Goal: Task Accomplishment & Management: Manage account settings

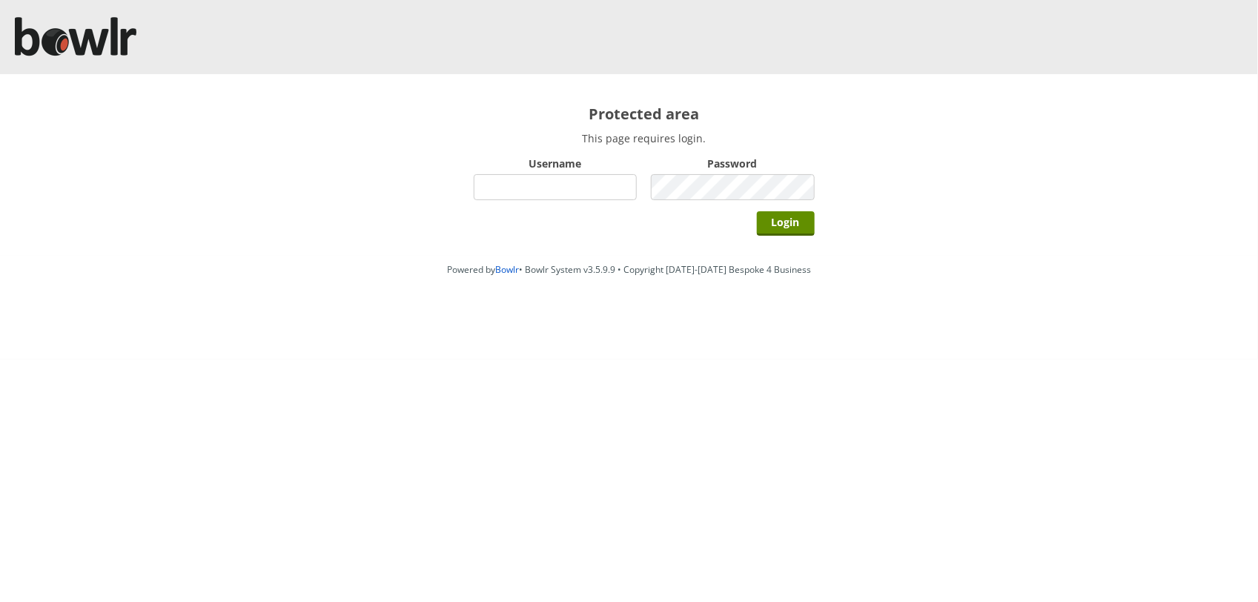
type input "BarRinkMonitor"
click at [757, 211] on input "Login" at bounding box center [786, 223] width 58 height 24
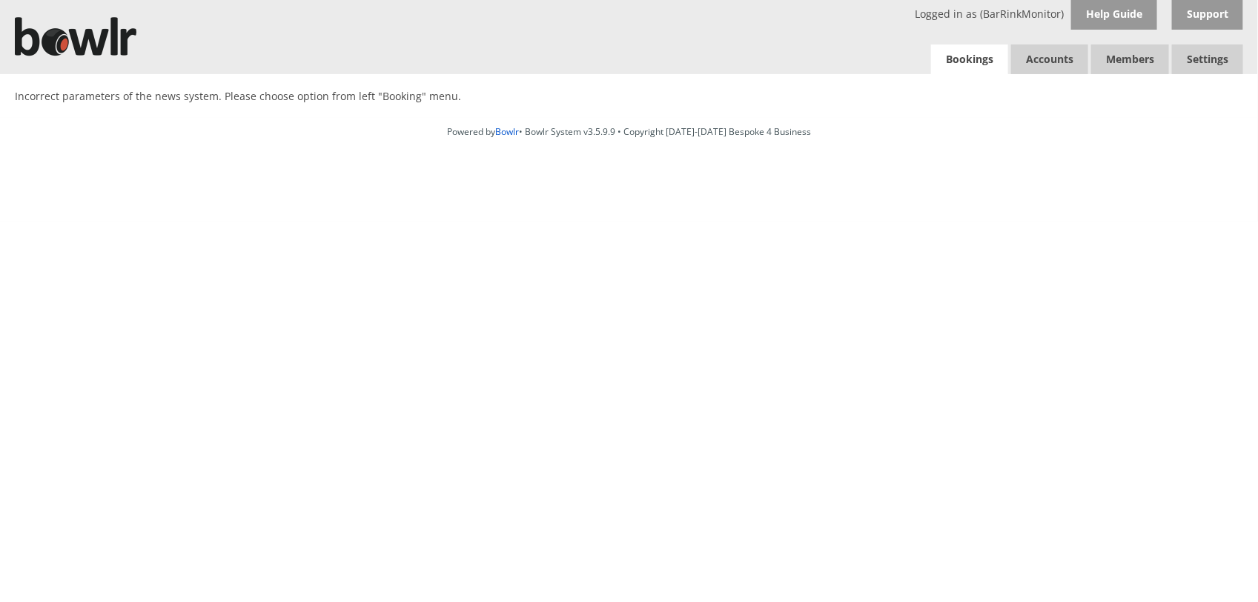
click at [980, 65] on link "Bookings" at bounding box center [969, 59] width 77 height 30
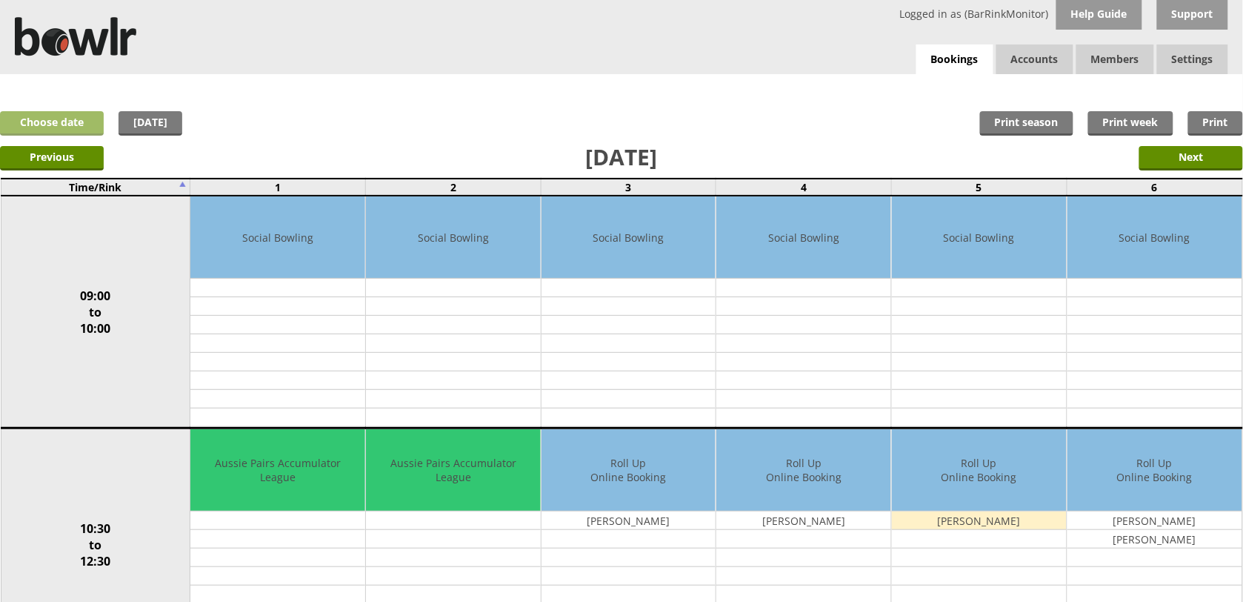
click at [45, 130] on link "Choose date" at bounding box center [52, 123] width 104 height 24
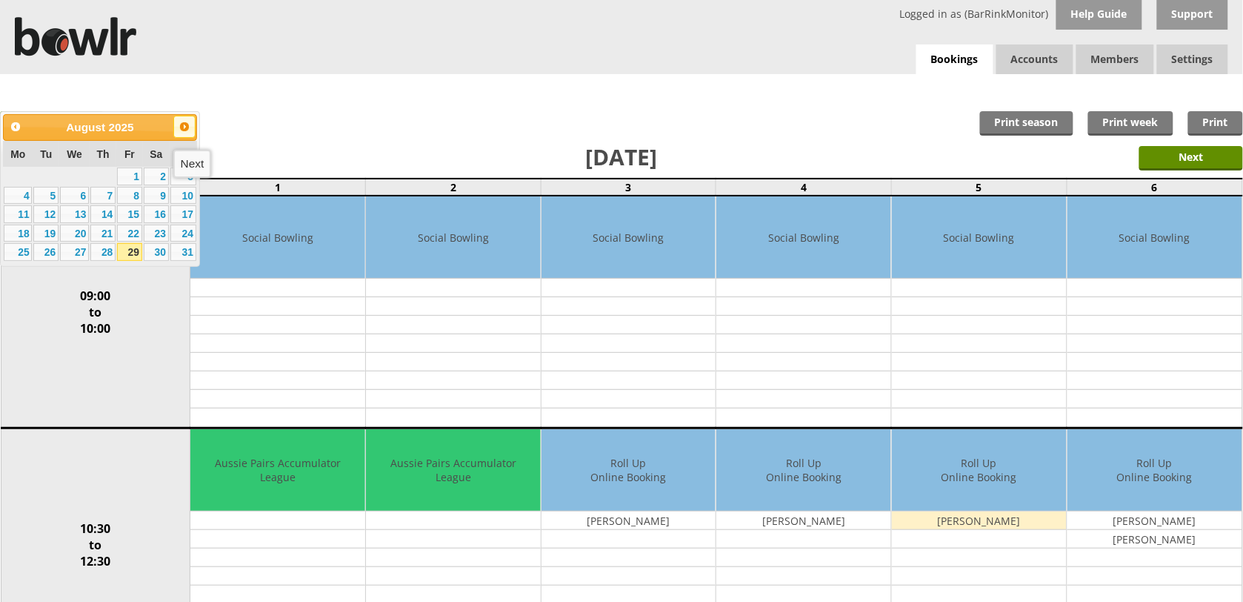
click at [182, 131] on span "Next" at bounding box center [185, 127] width 12 height 12
click at [79, 195] on link "10" at bounding box center [74, 196] width 29 height 18
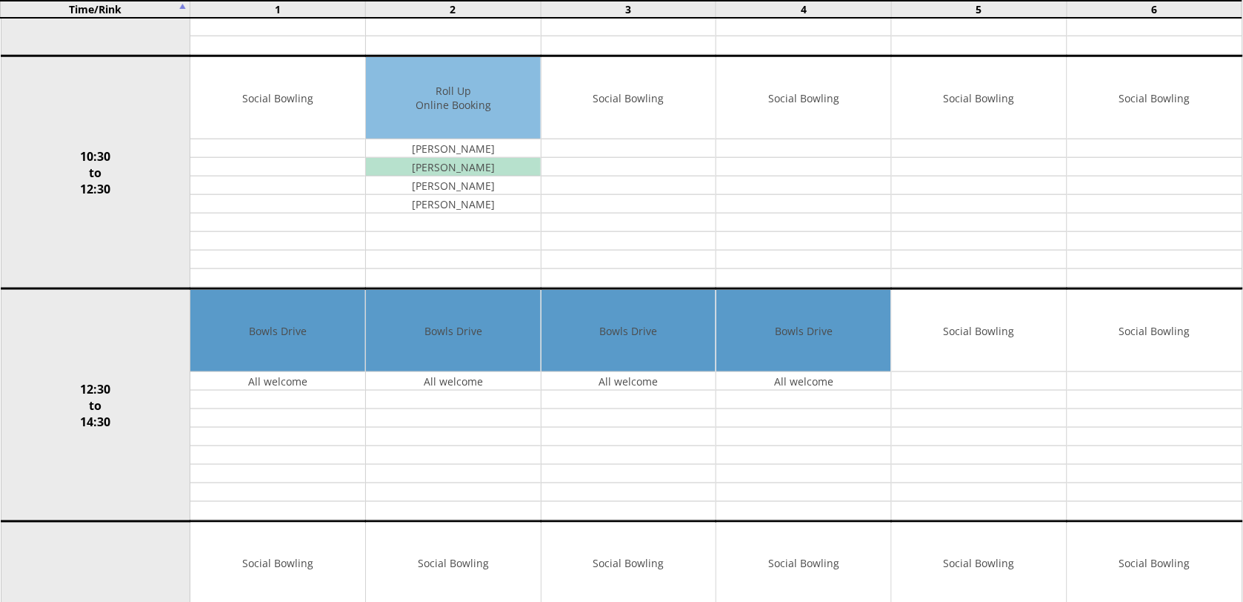
scroll to position [395, 0]
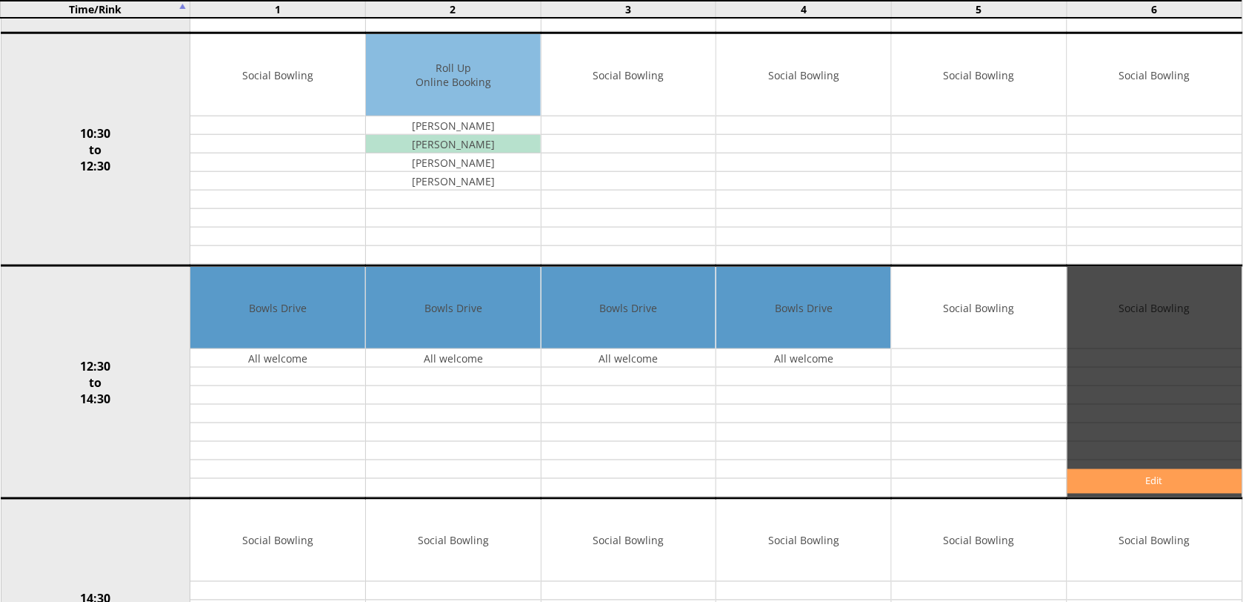
click at [1186, 478] on link "Edit" at bounding box center [1155, 481] width 175 height 24
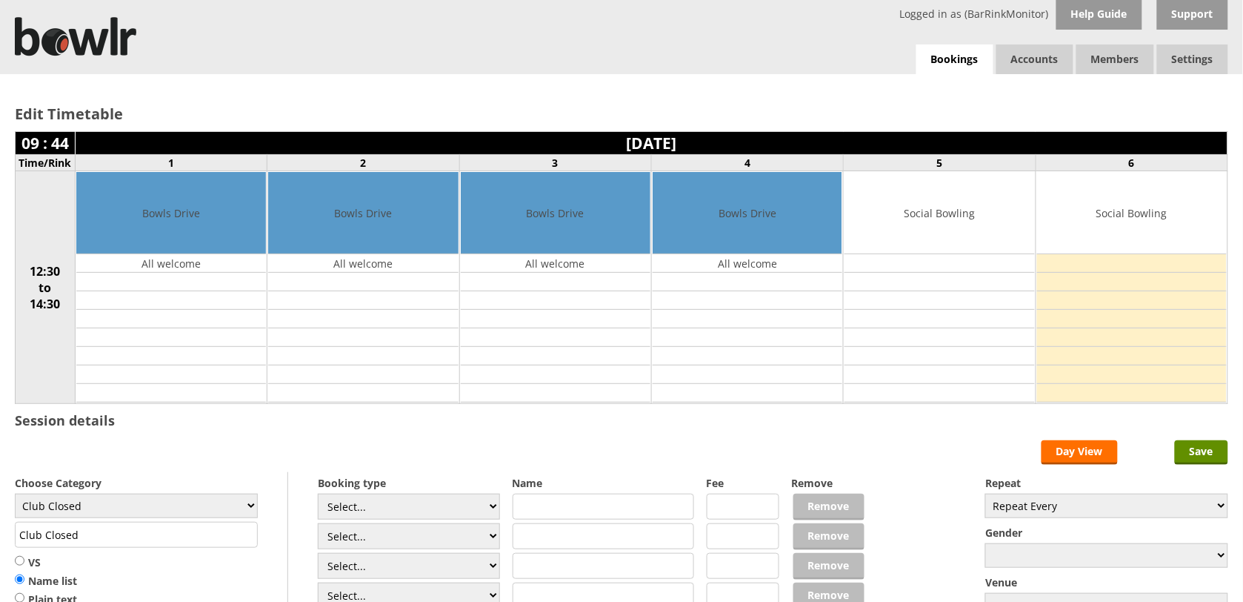
click at [524, 513] on input "text" at bounding box center [604, 507] width 182 height 26
type input "Short Mat"
click at [530, 538] on input "text" at bounding box center [604, 536] width 182 height 26
type input "practice"
click at [1212, 448] on input "Save" at bounding box center [1201, 452] width 53 height 24
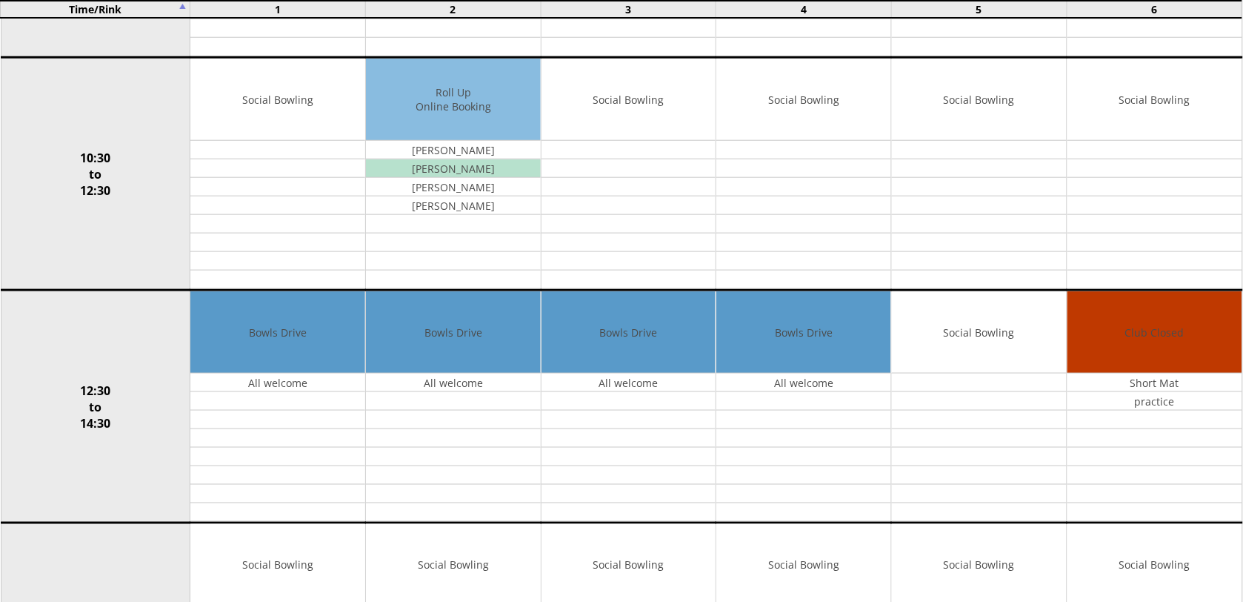
scroll to position [384, 0]
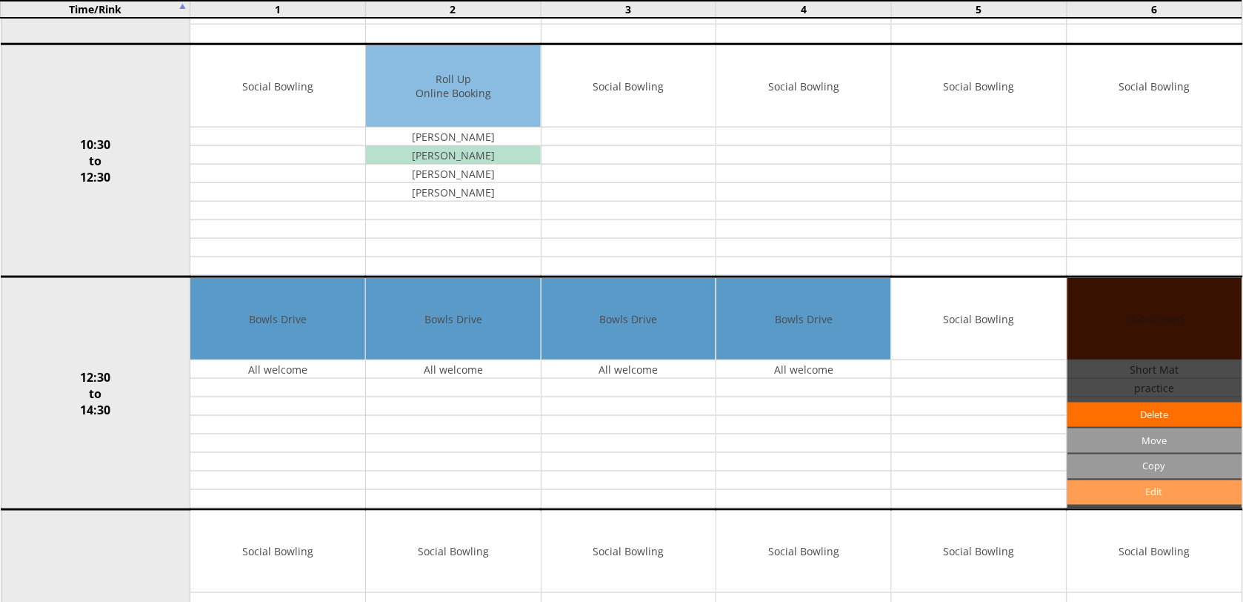
click at [1160, 494] on link "Edit" at bounding box center [1155, 492] width 175 height 24
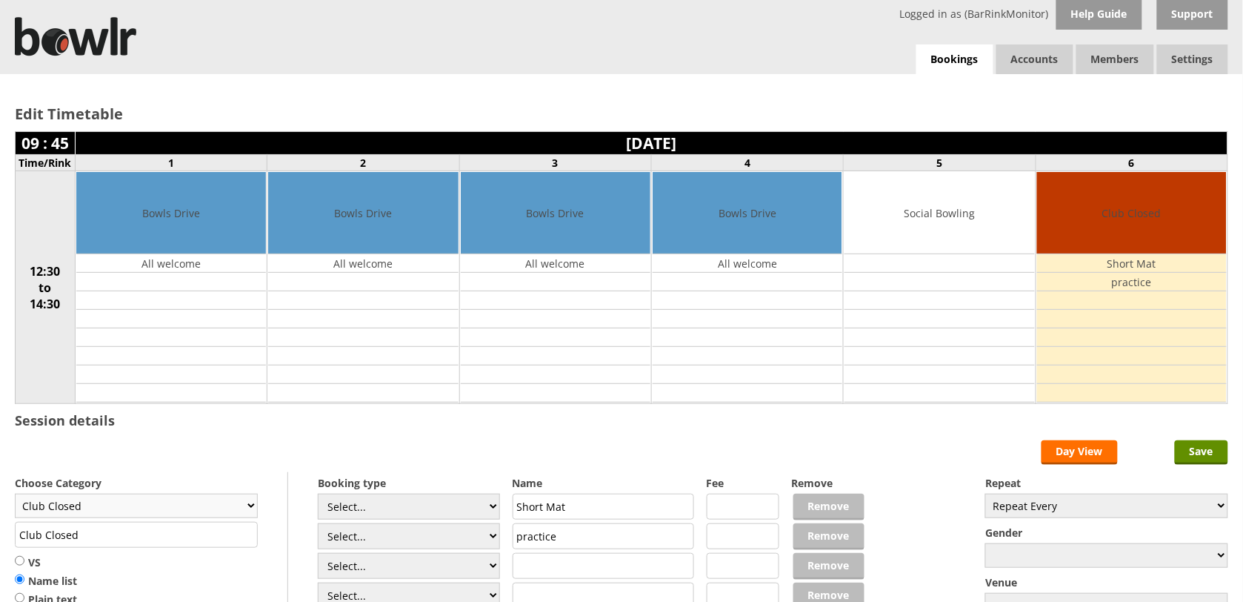
click at [246, 515] on select "Club Closed Singles League Triples League Pairs League Friendly Social Bowling …" at bounding box center [136, 506] width 243 height 24
select select "132"
click at [15, 496] on select "Club Closed Singles League Triples League Pairs League Friendly Social Bowling …" at bounding box center [136, 506] width 243 height 24
type input "Social Bowling"
click at [1210, 458] on input "Save" at bounding box center [1201, 452] width 53 height 24
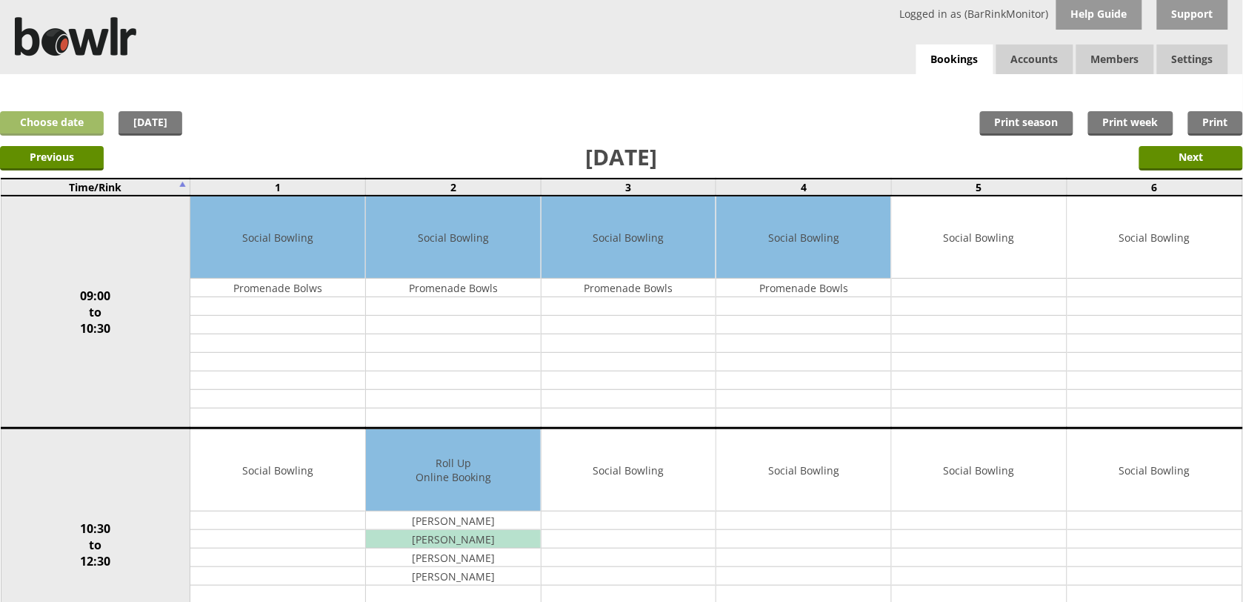
click at [61, 127] on link "Choose date" at bounding box center [52, 123] width 104 height 24
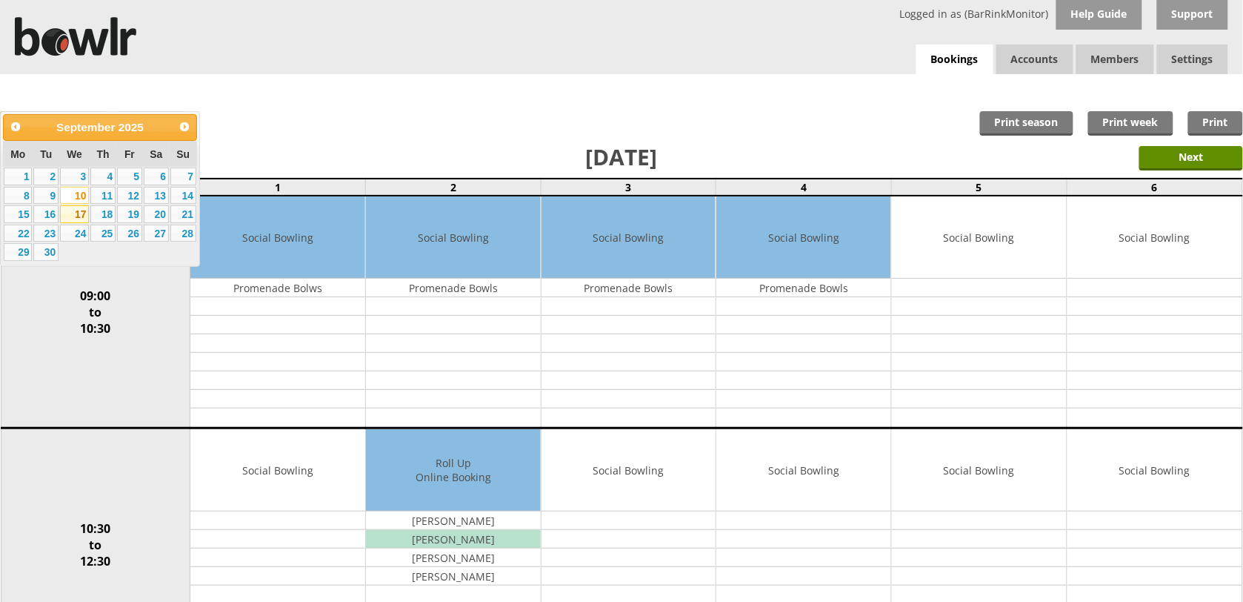
click at [72, 213] on link "17" at bounding box center [74, 214] width 29 height 18
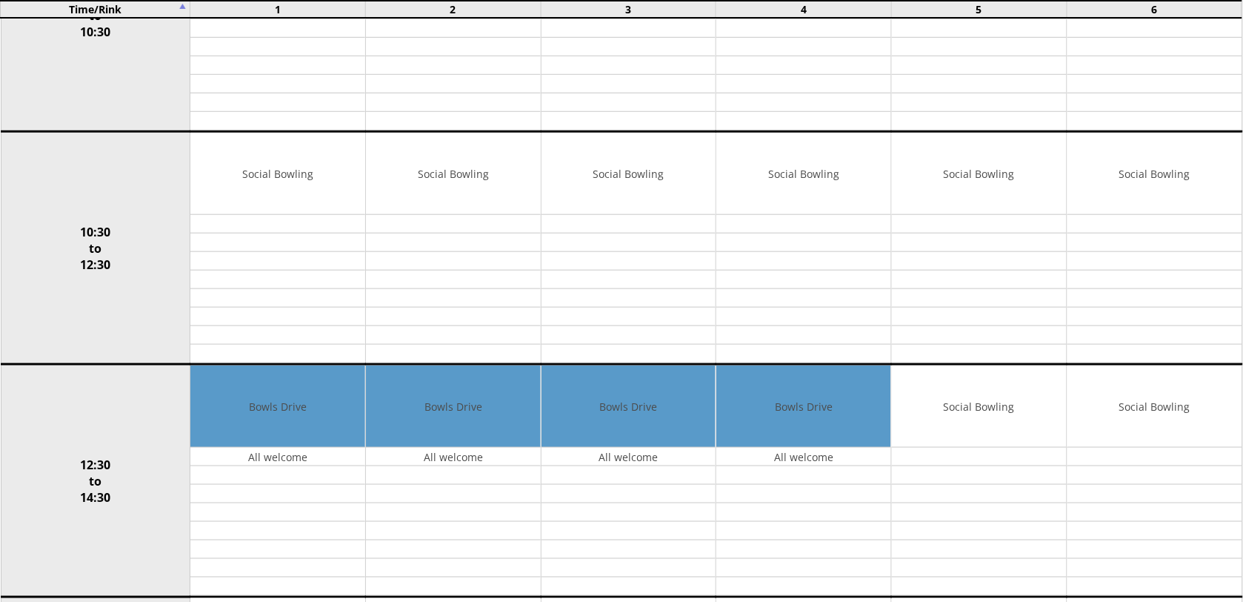
scroll to position [359, 0]
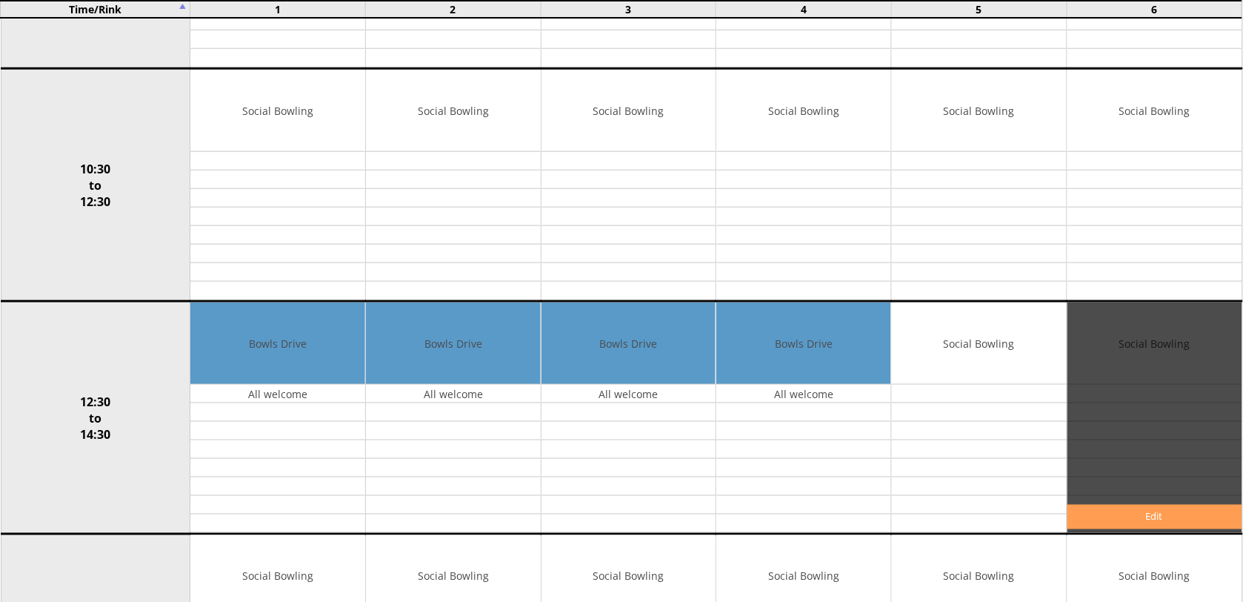
click at [1161, 516] on link "Edit" at bounding box center [1155, 517] width 175 height 24
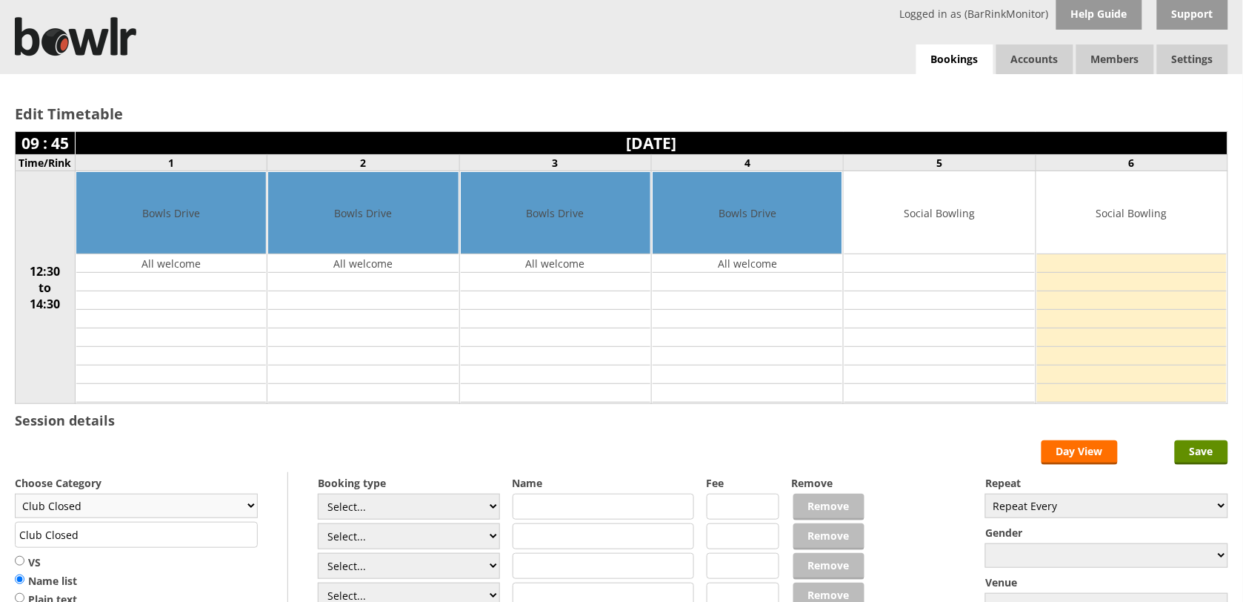
click at [245, 510] on select "Club Closed Singles League Triples League Pairs League Friendly Social Bowling …" at bounding box center [136, 506] width 243 height 24
select select "132"
click at [15, 496] on select "Club Closed Singles League Triples League Pairs League Friendly Social Bowling …" at bounding box center [136, 506] width 243 height 24
type input "Social Bowling"
click at [542, 509] on input "text" at bounding box center [604, 507] width 182 height 26
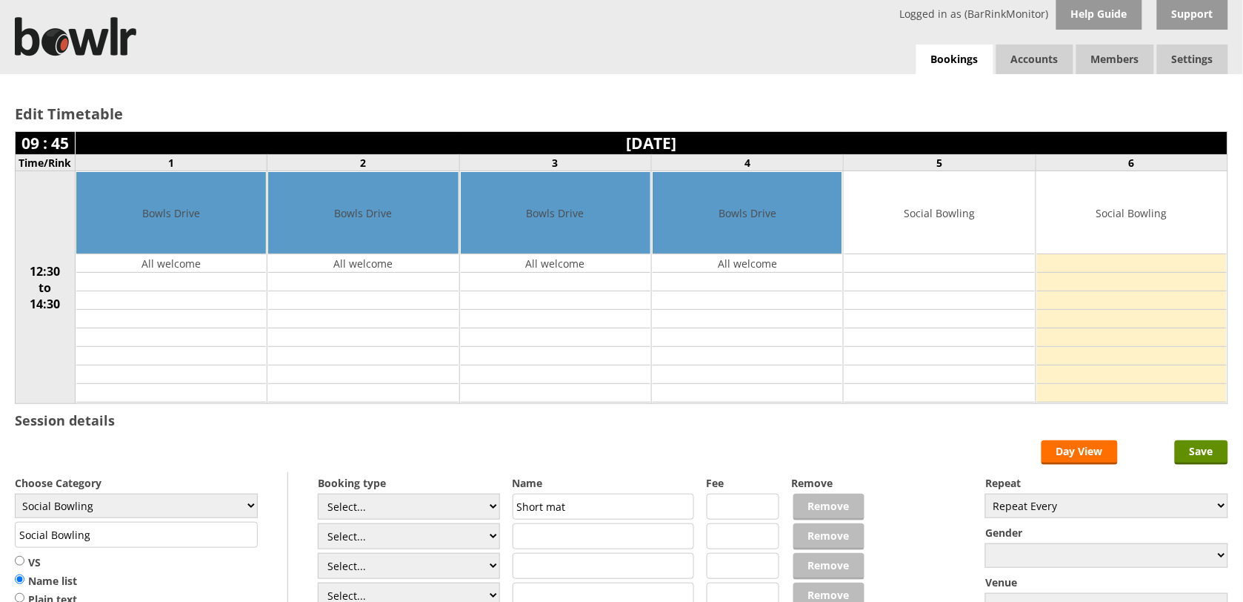
type input "Short mat"
click at [543, 539] on input "text" at bounding box center [604, 536] width 182 height 26
type input "Practice"
click at [1201, 458] on input "Save" at bounding box center [1201, 452] width 53 height 24
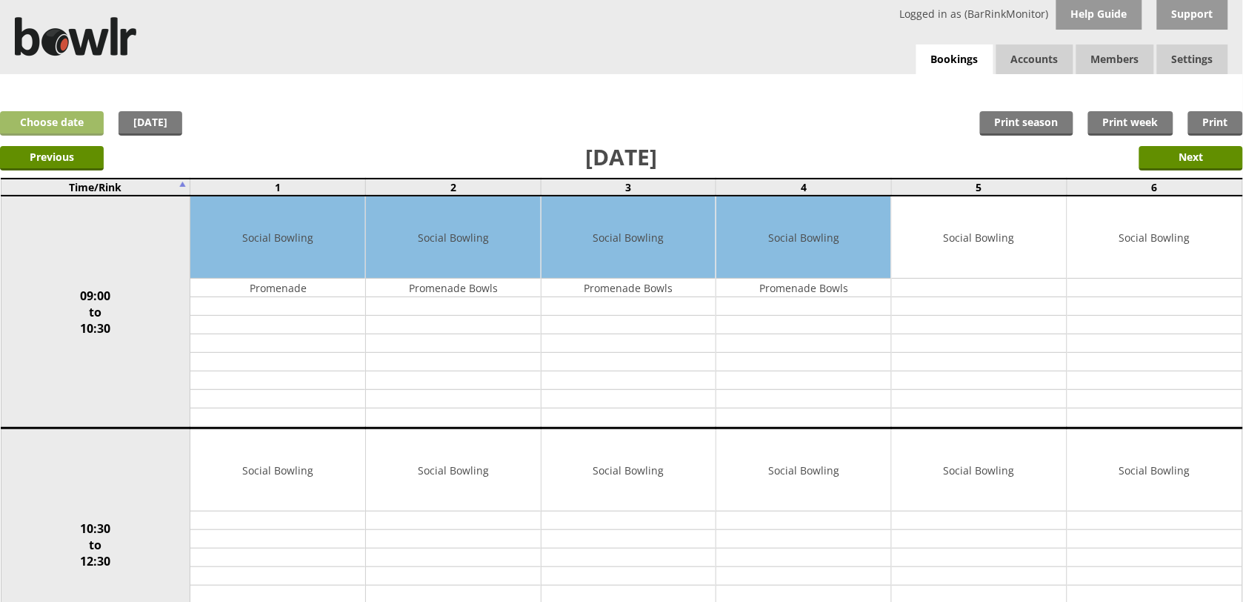
click at [43, 126] on link "Choose date" at bounding box center [52, 123] width 104 height 24
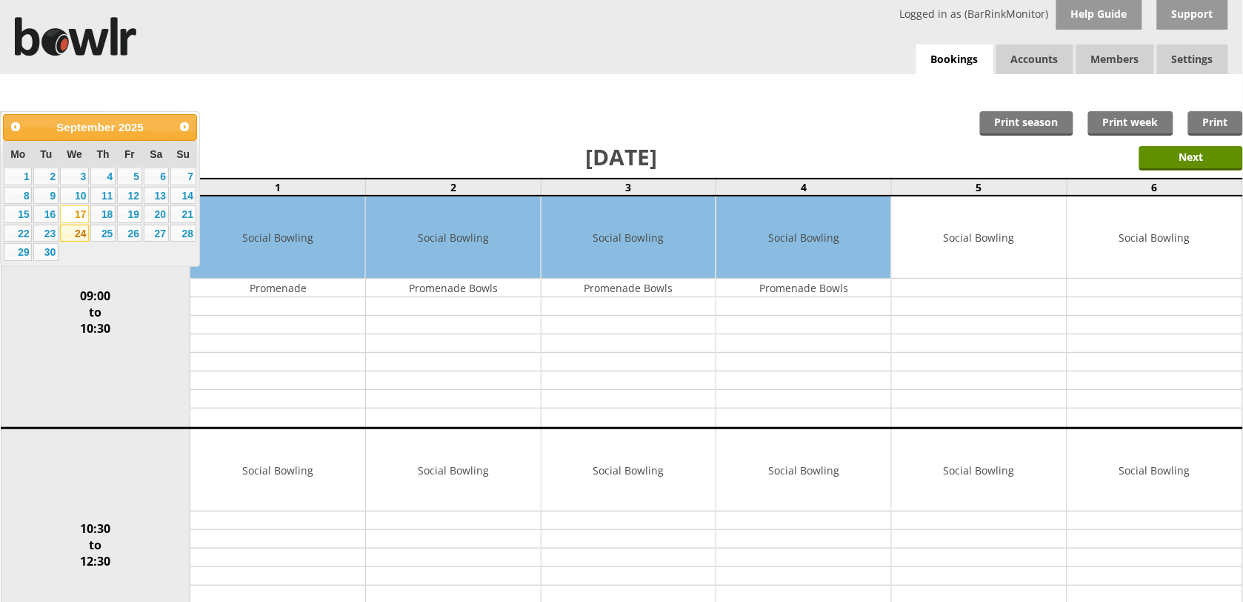
click at [70, 232] on link "24" at bounding box center [74, 234] width 29 height 18
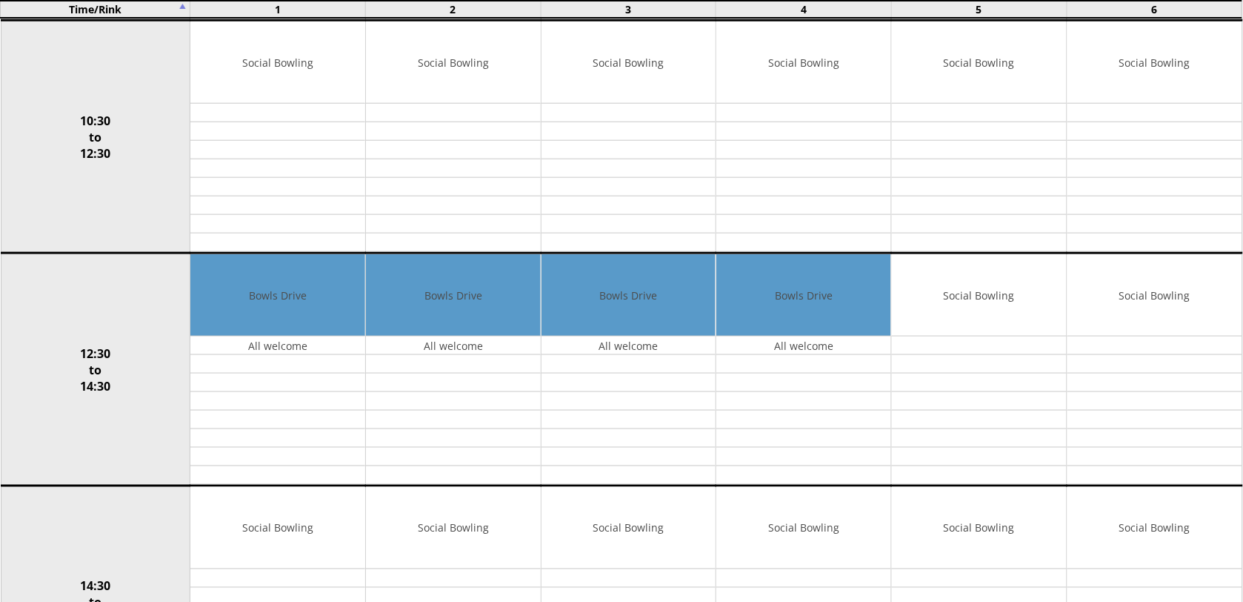
scroll to position [420, 0]
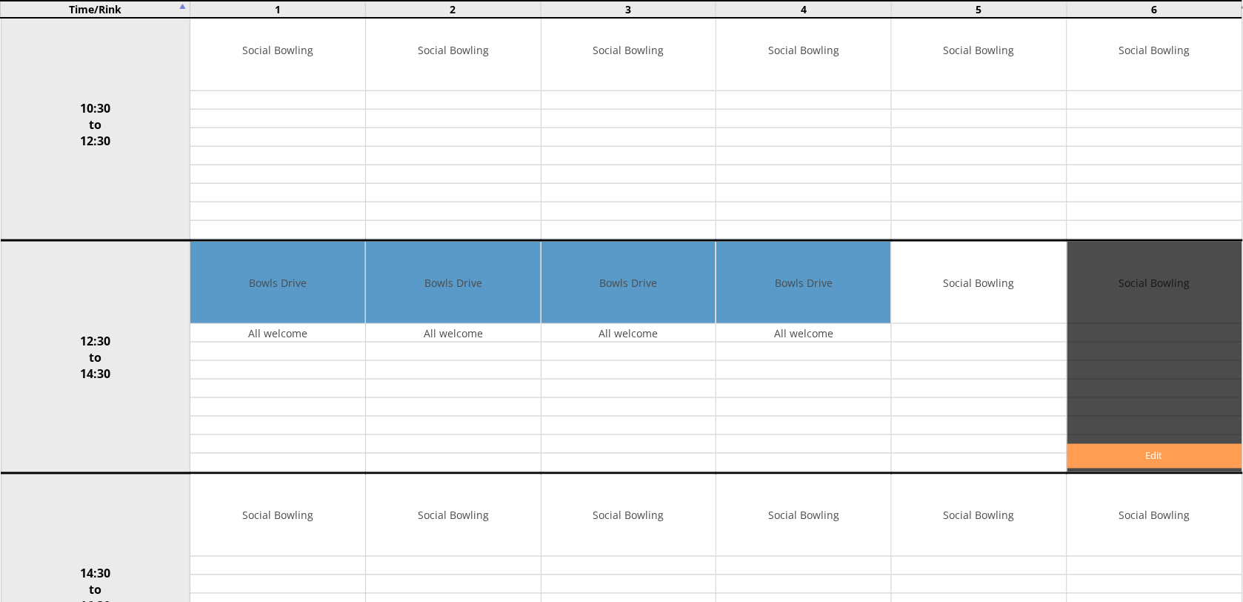
click at [1127, 452] on link "Edit" at bounding box center [1155, 456] width 175 height 24
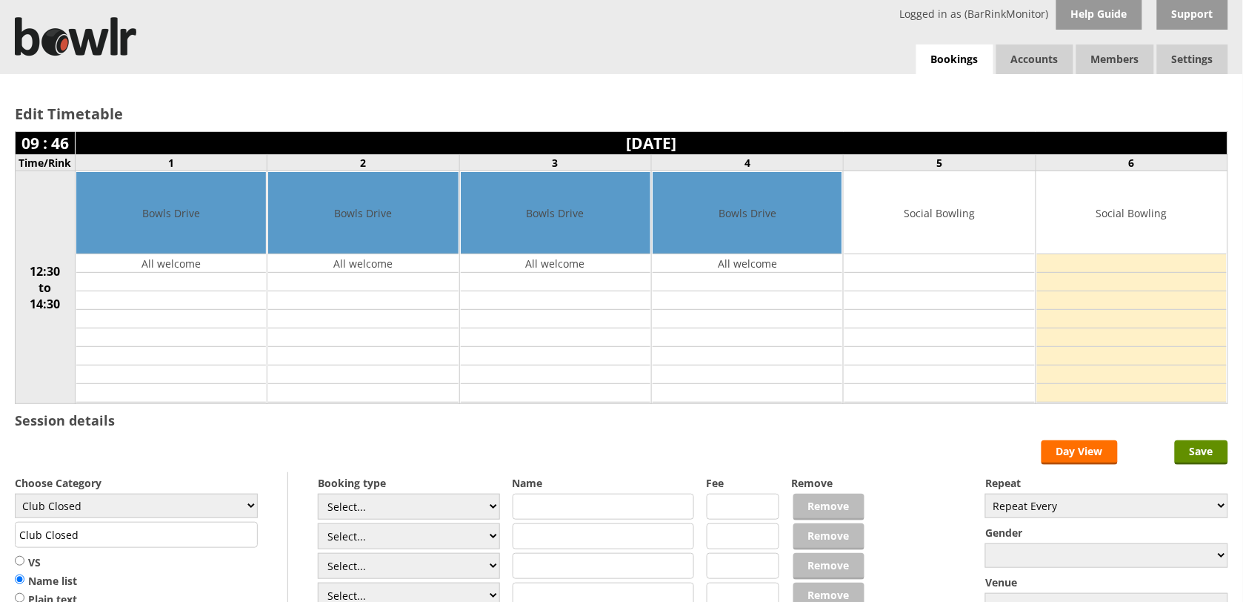
click at [534, 511] on input "text" at bounding box center [604, 507] width 182 height 26
type input "Short Mat"
click at [537, 541] on input "text" at bounding box center [604, 536] width 182 height 26
type input "Practice"
click at [250, 508] on select "Club Closed Singles League Triples League Pairs League Friendly Social Bowling …" at bounding box center [136, 506] width 243 height 24
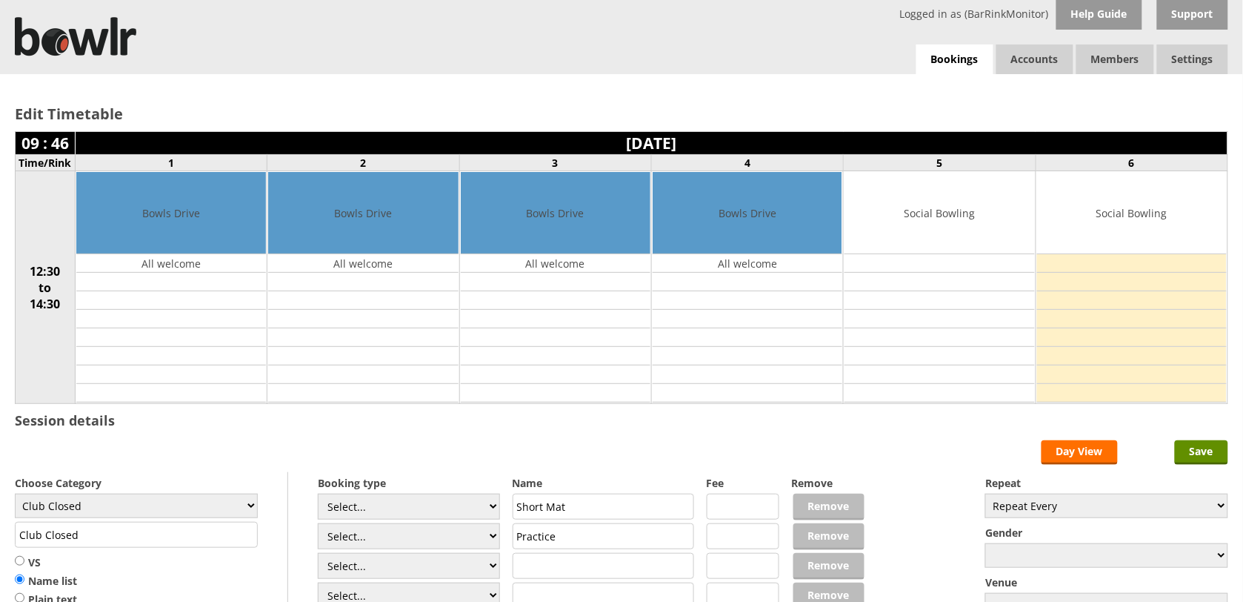
select select "132"
click at [15, 496] on select "Club Closed Singles League Triples League Pairs League Friendly Social Bowling …" at bounding box center [136, 506] width 243 height 24
type input "Social Bowling"
click at [1197, 459] on input "Save" at bounding box center [1201, 452] width 53 height 24
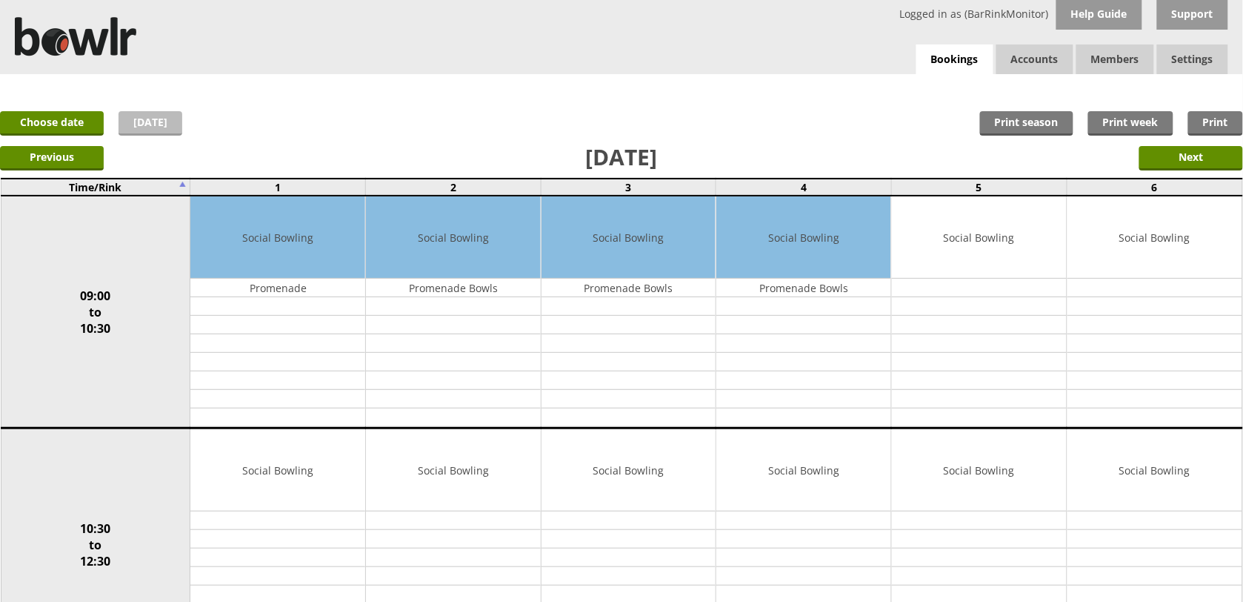
click at [156, 128] on link "[DATE]" at bounding box center [151, 123] width 64 height 24
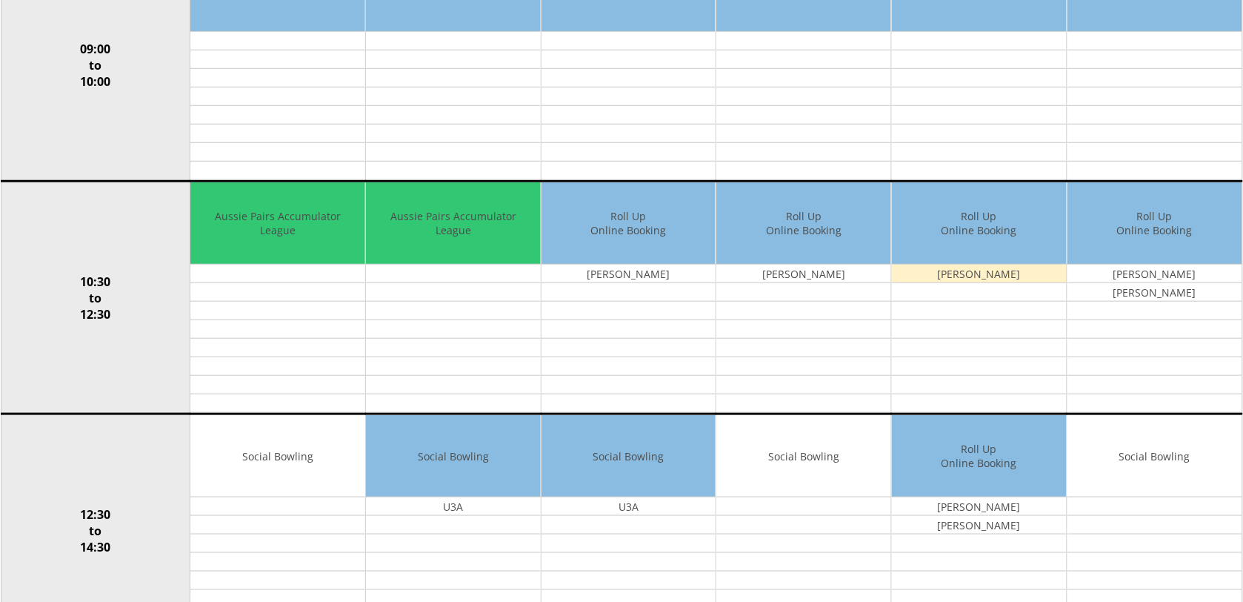
scroll to position [284, 0]
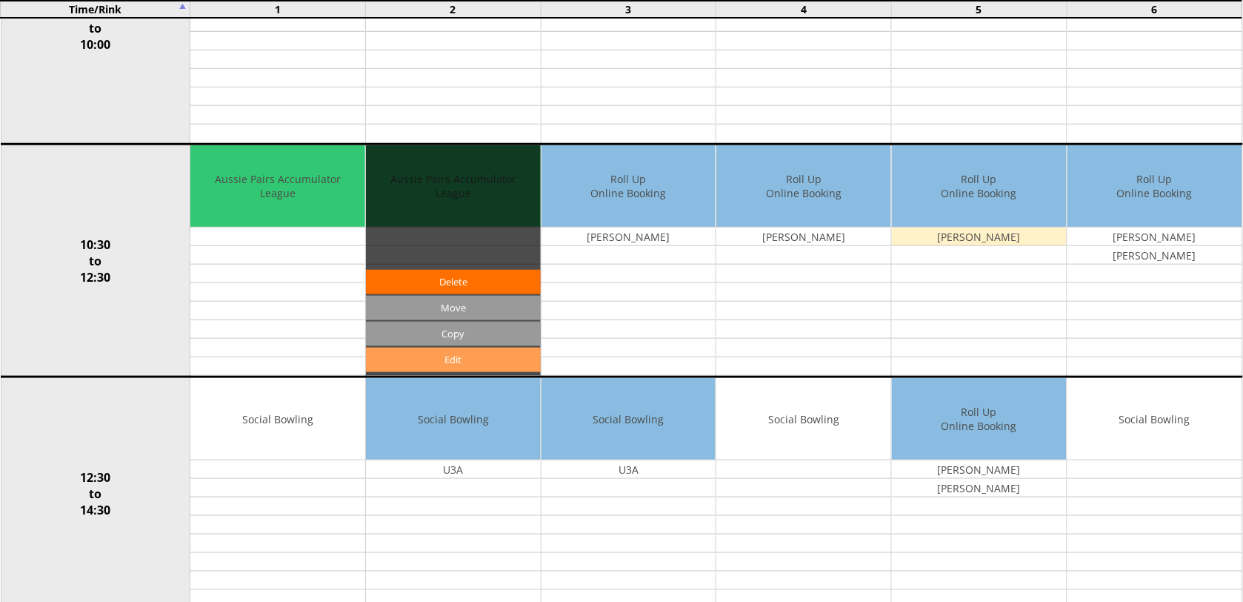
click at [420, 363] on link "Edit" at bounding box center [453, 360] width 175 height 24
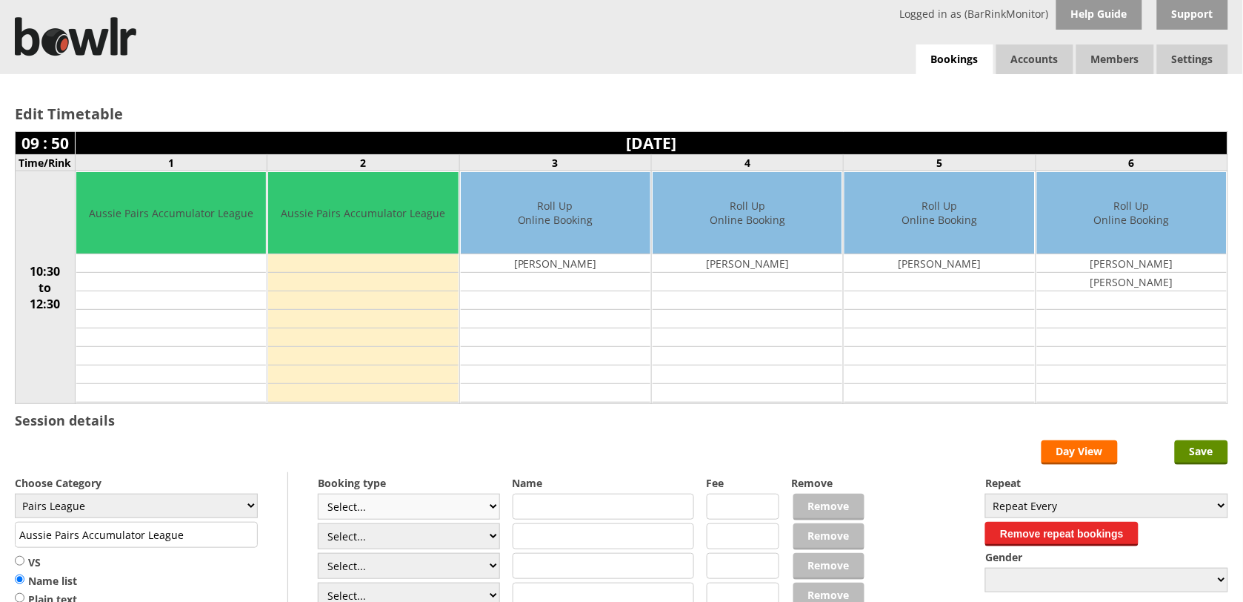
click at [494, 502] on select "Select... Club Competition (Member) Club Competition (Visitor) National (Member…" at bounding box center [409, 507] width 182 height 26
click at [487, 508] on select "Select... Club Competition (Member) Club Competition (Visitor) National (Member…" at bounding box center [409, 507] width 182 height 26
select select "1_50"
click at [318, 496] on select "Select... Club Competition (Member) Club Competition (Visitor) National (Member…" at bounding box center [409, 507] width 182 height 26
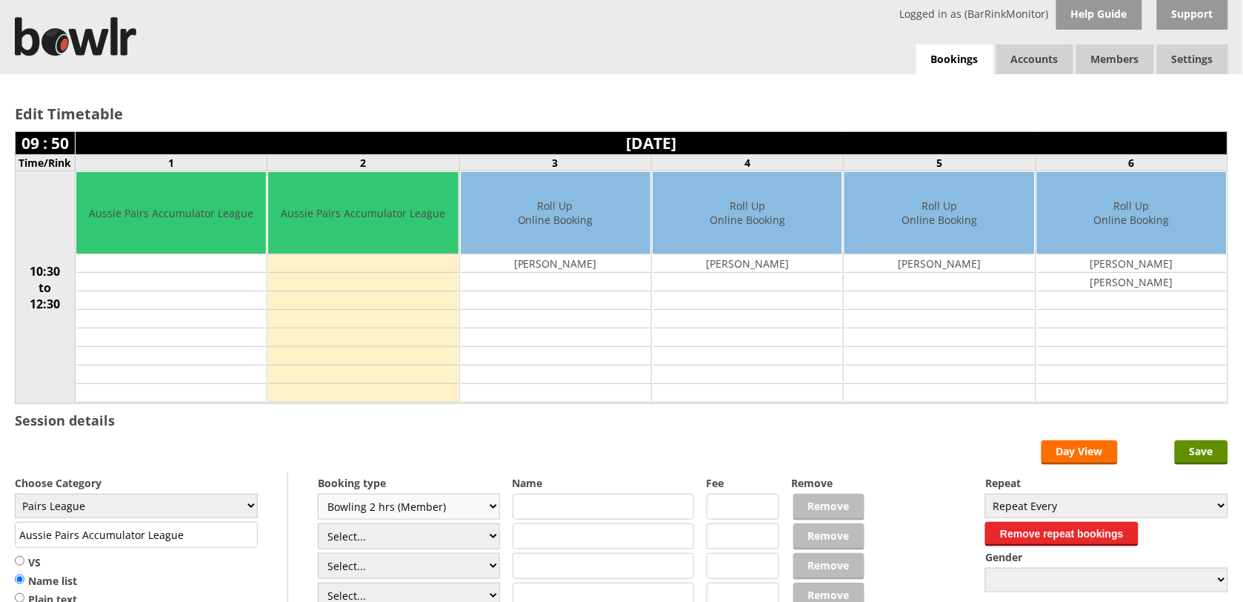
type input "Pairs League"
type input "5.0000"
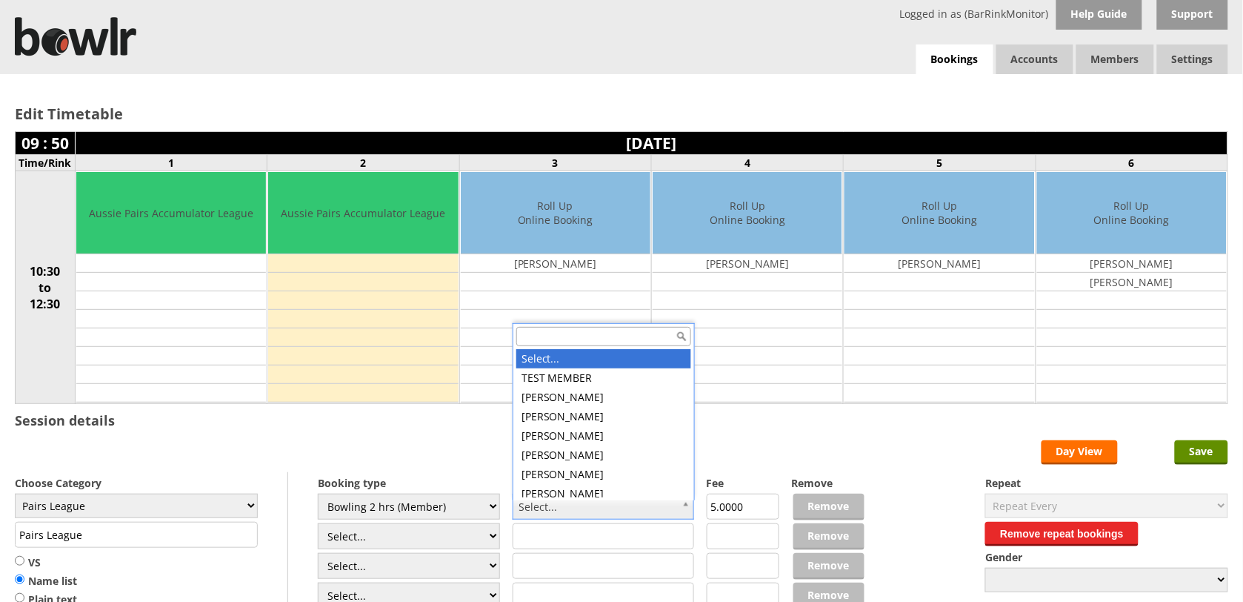
click at [602, 338] on input "text" at bounding box center [604, 336] width 175 height 19
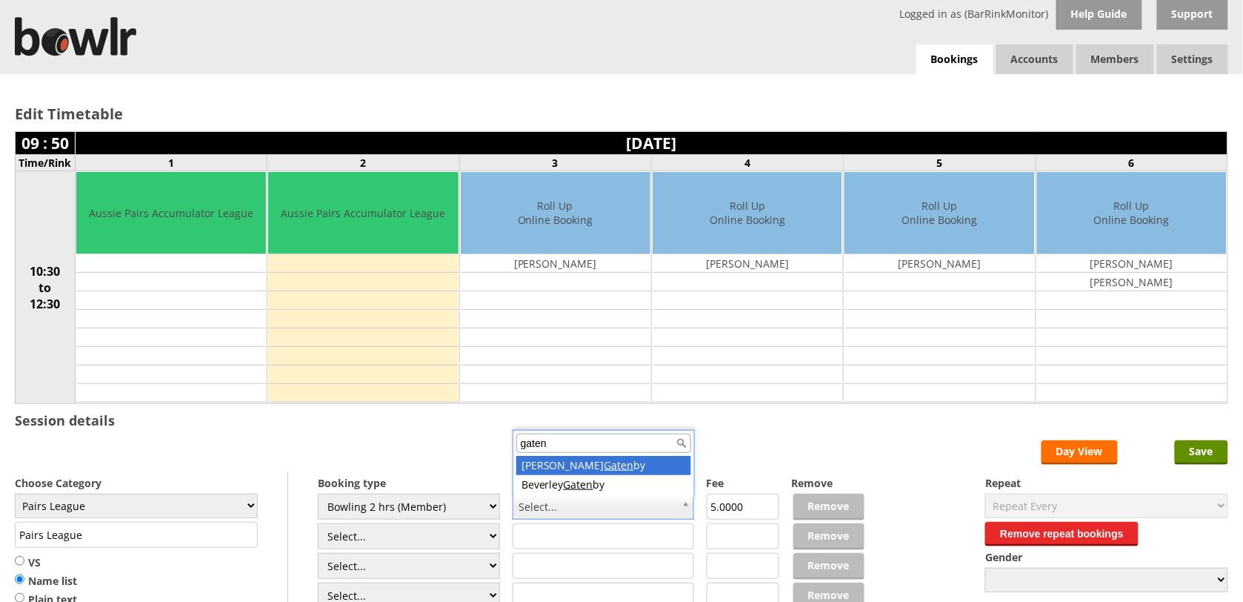
type input "gaten"
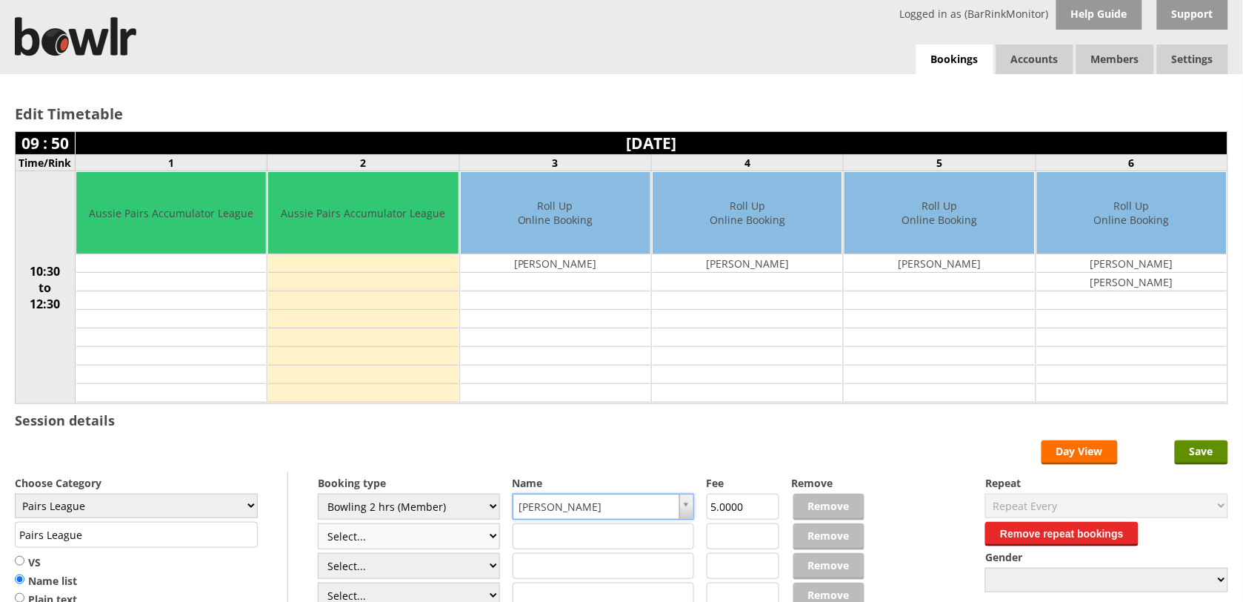
click at [491, 542] on select "Select... Club Competition (Member) Club Competition (Visitor) National (Member…" at bounding box center [409, 536] width 182 height 26
select select "1_50"
click at [318, 525] on select "Select... Club Competition (Member) Club Competition (Visitor) National (Member…" at bounding box center [409, 536] width 182 height 26
type input "5.0000"
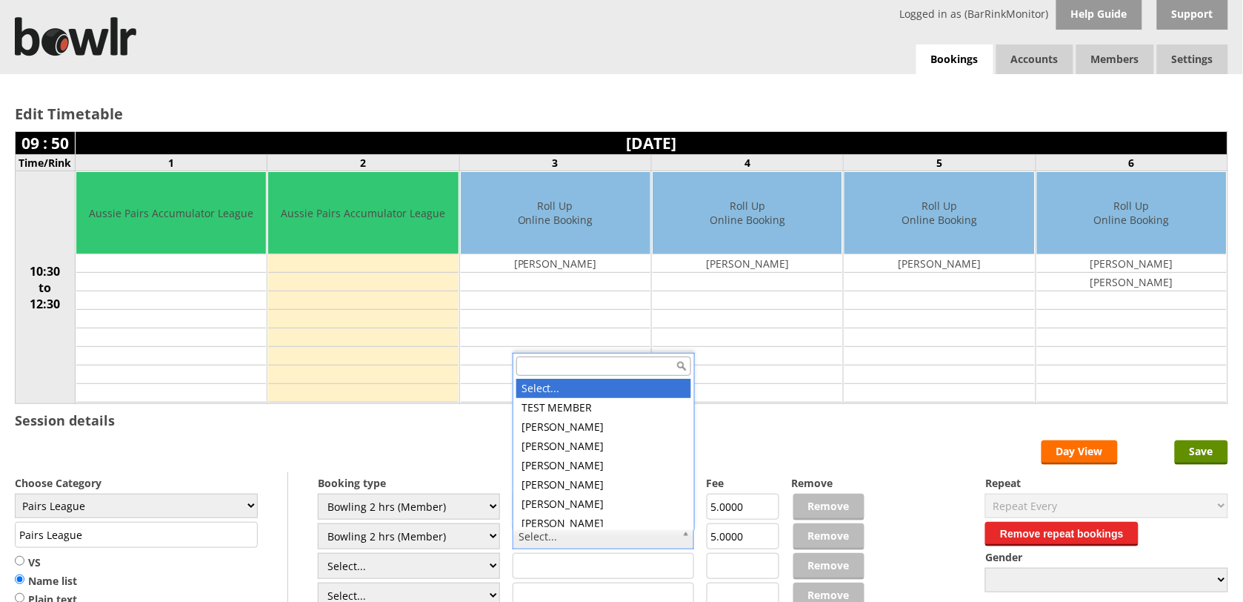
click at [564, 360] on input "text" at bounding box center [604, 365] width 175 height 19
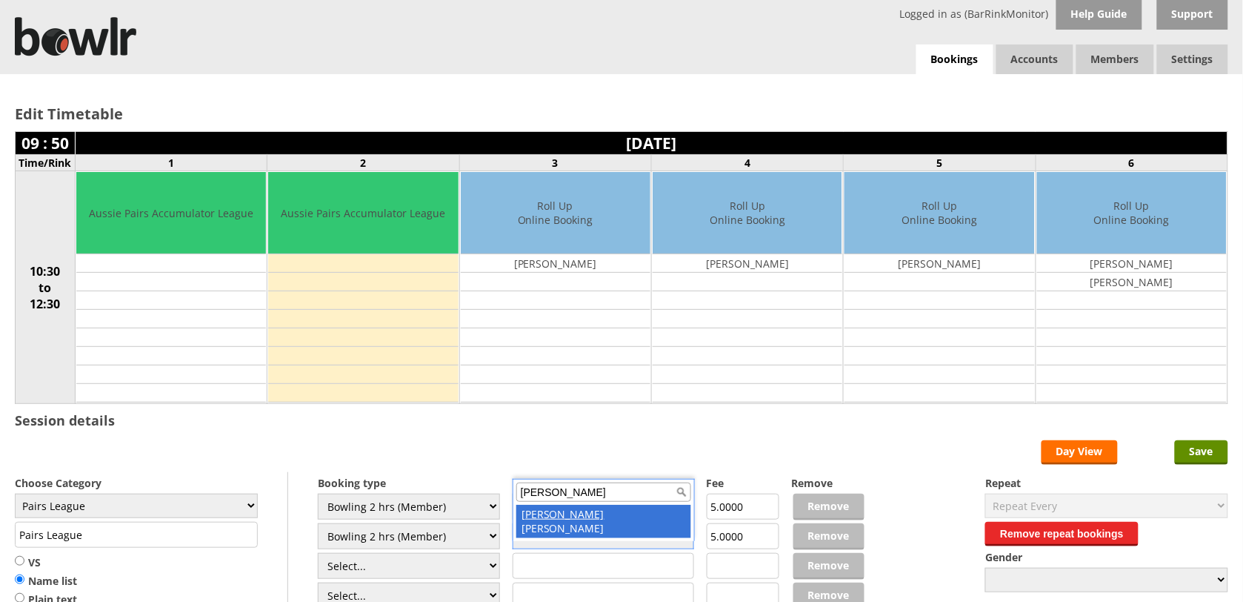
type input "bev"
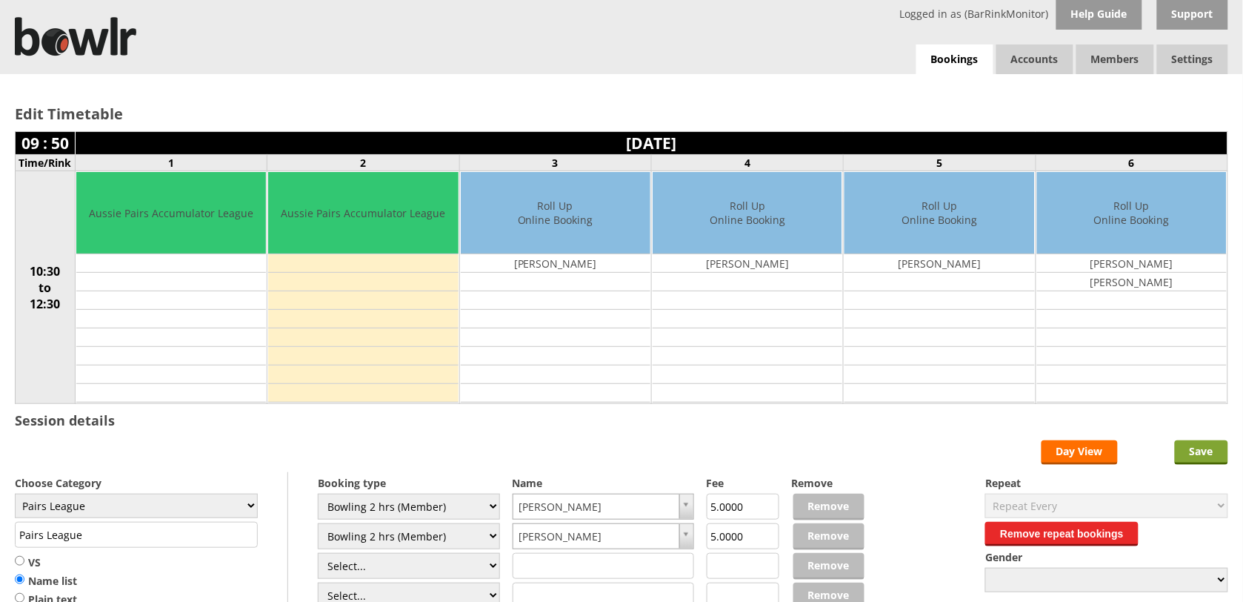
click at [1209, 456] on input "Save" at bounding box center [1201, 452] width 53 height 24
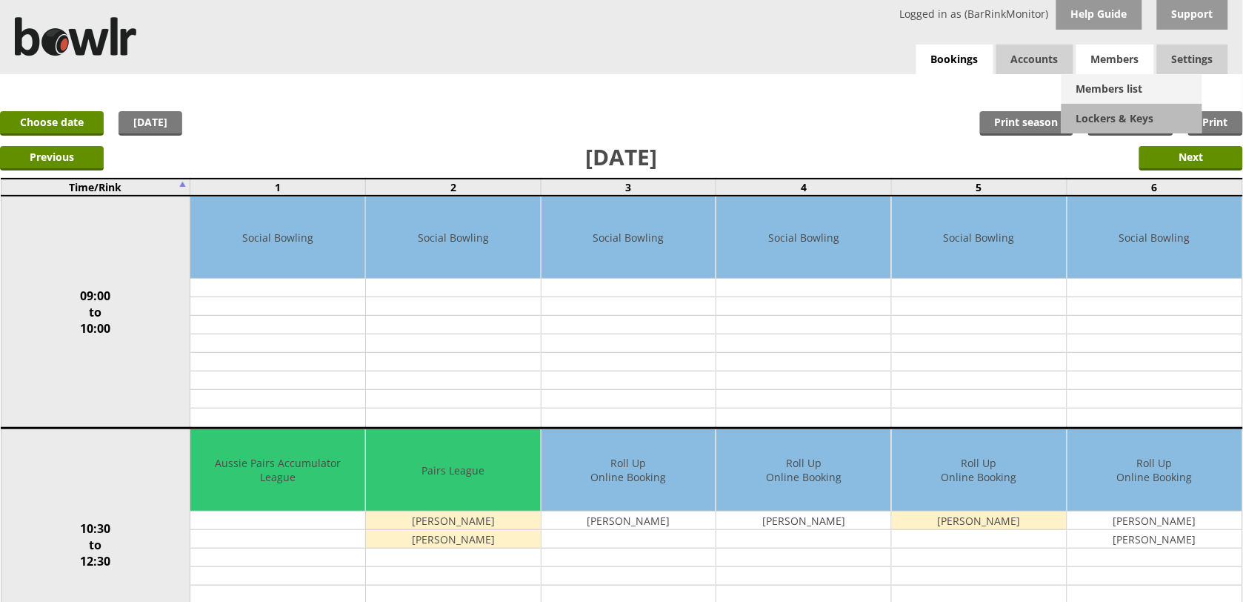
click at [1116, 86] on link "Members list" at bounding box center [1132, 89] width 141 height 30
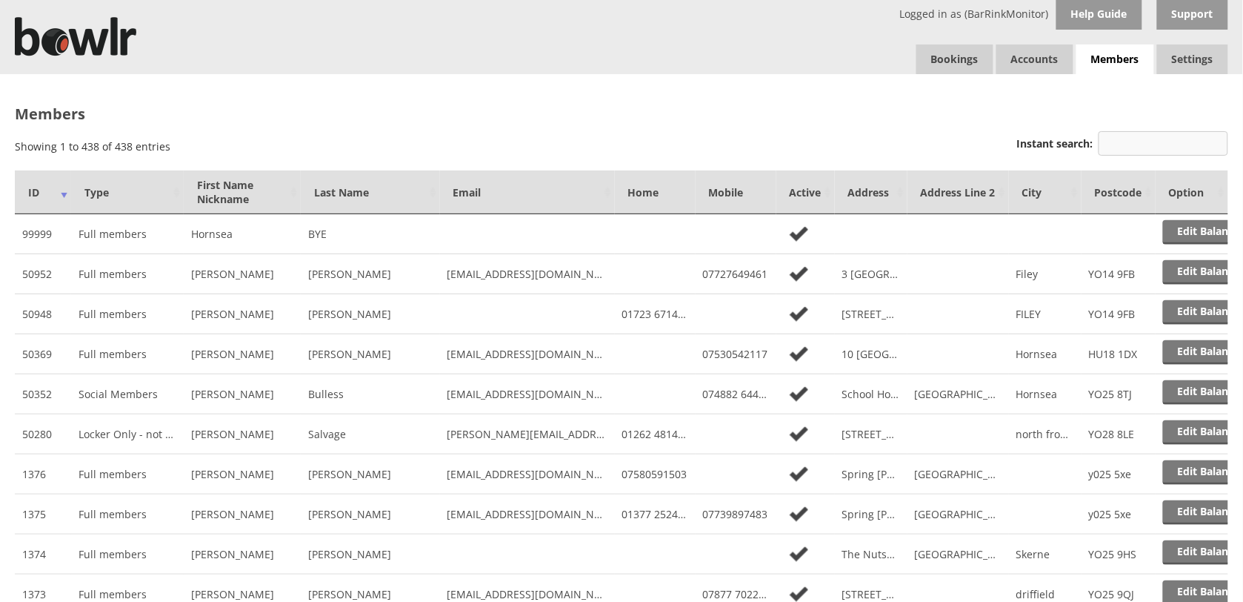
click at [1145, 143] on input "Instant search:" at bounding box center [1164, 143] width 130 height 24
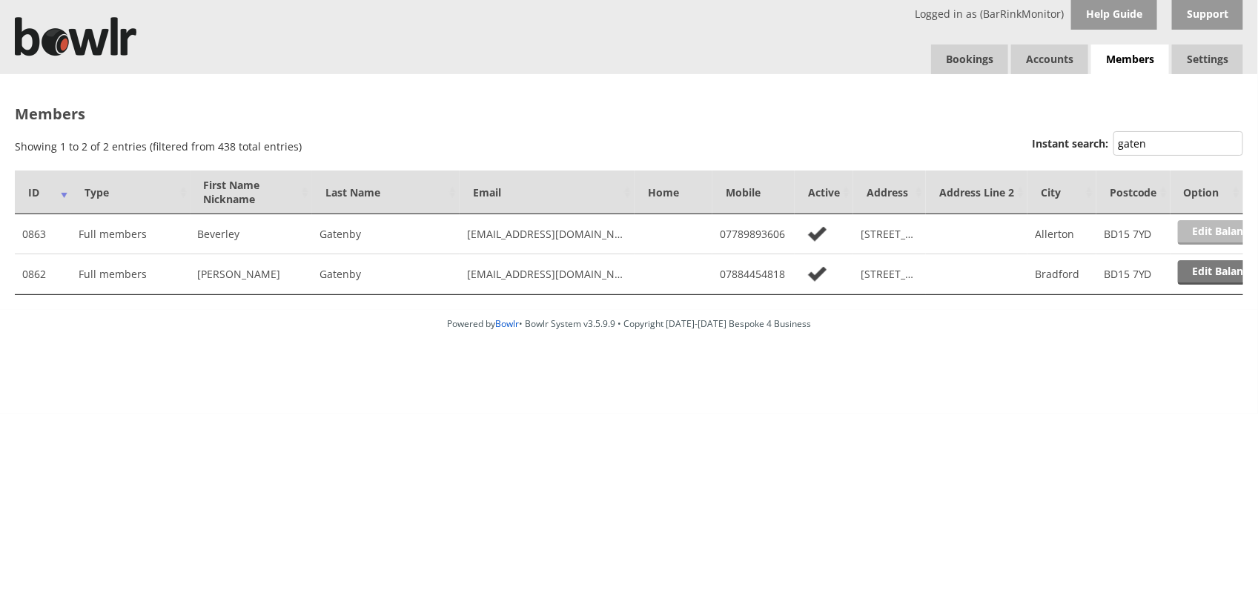
type input "gaten"
click at [1215, 228] on link "Edit Balance" at bounding box center [1224, 232] width 92 height 24
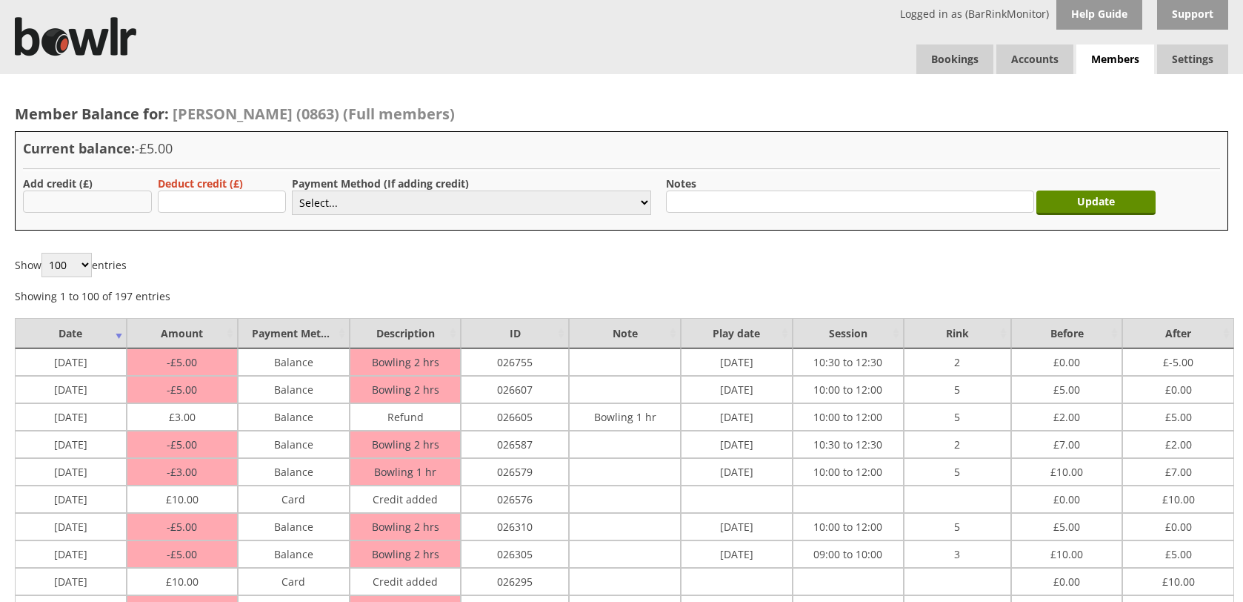
click at [49, 208] on input "text" at bounding box center [87, 201] width 129 height 22
type input "10.00"
click at [417, 202] on select "Select... Cash Card Cheque Bank Transfer Other Member Card Gift Voucher Balance" at bounding box center [471, 202] width 359 height 24
select select "2"
click at [292, 190] on select "Select... Cash Card Cheque Bank Transfer Other Member Card Gift Voucher Balance" at bounding box center [471, 202] width 359 height 24
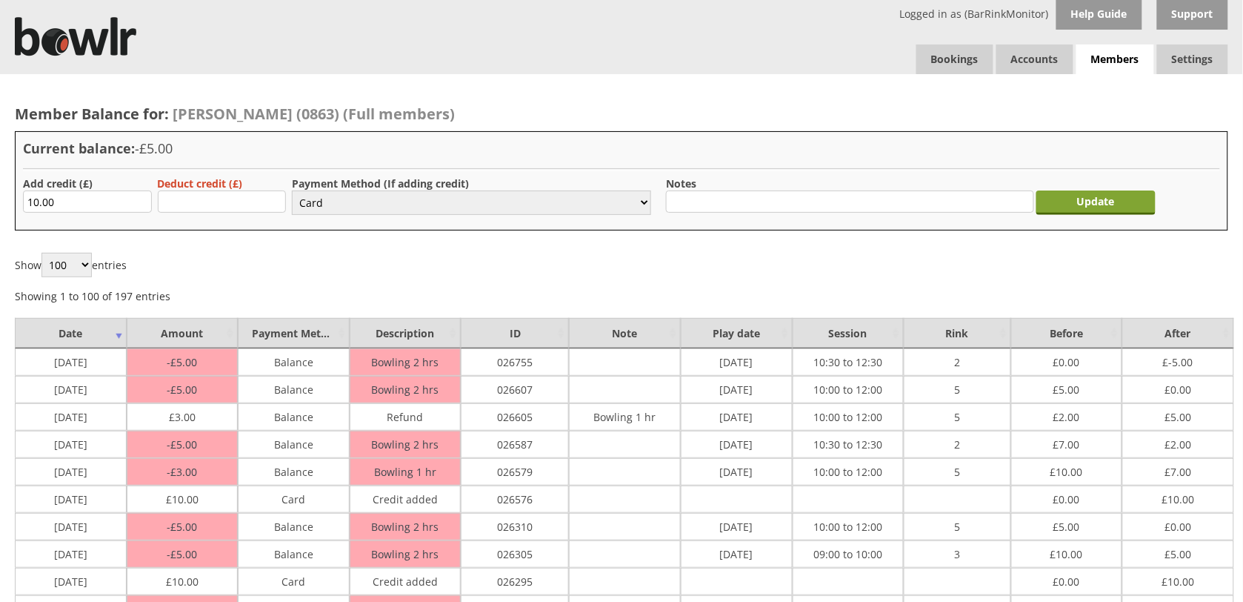
click at [1127, 202] on input "Update" at bounding box center [1097, 202] width 120 height 24
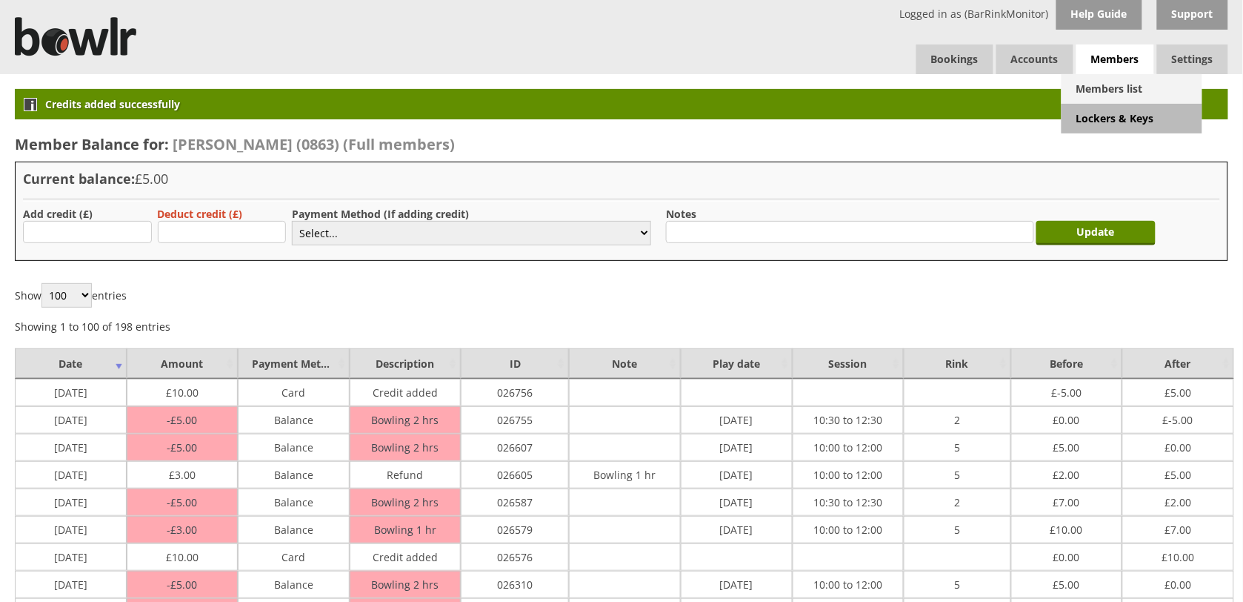
click at [1114, 91] on link "Members list" at bounding box center [1132, 89] width 141 height 30
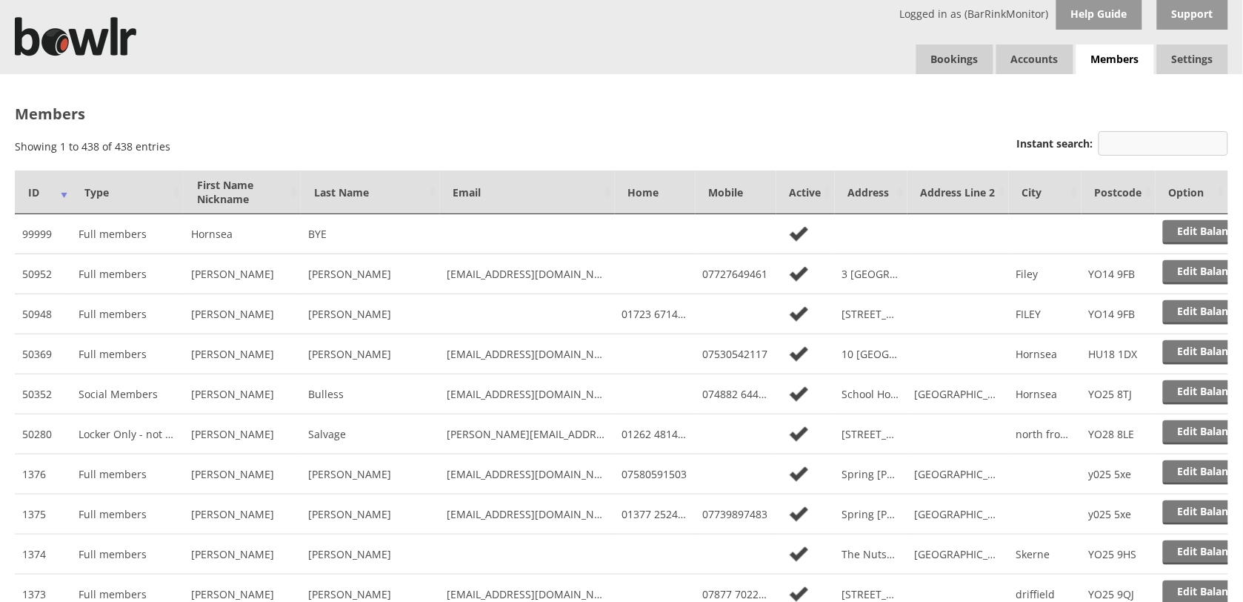
click at [1146, 143] on input "Instant search:" at bounding box center [1164, 143] width 130 height 24
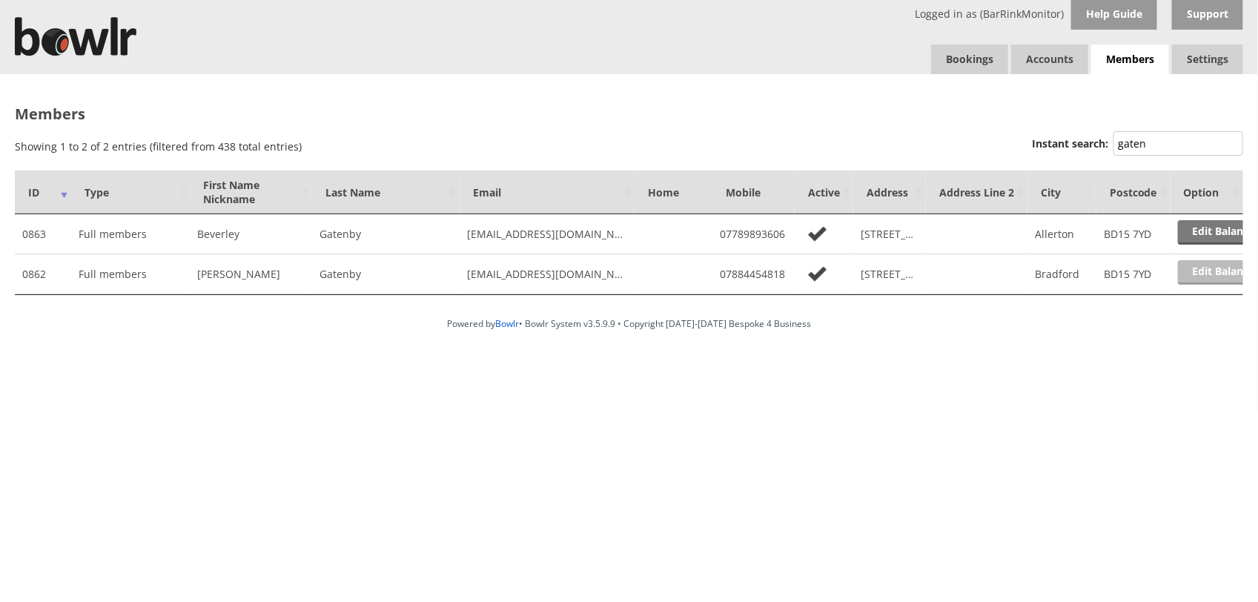
type input "gaten"
click at [1214, 270] on link "Edit Balance" at bounding box center [1224, 272] width 92 height 24
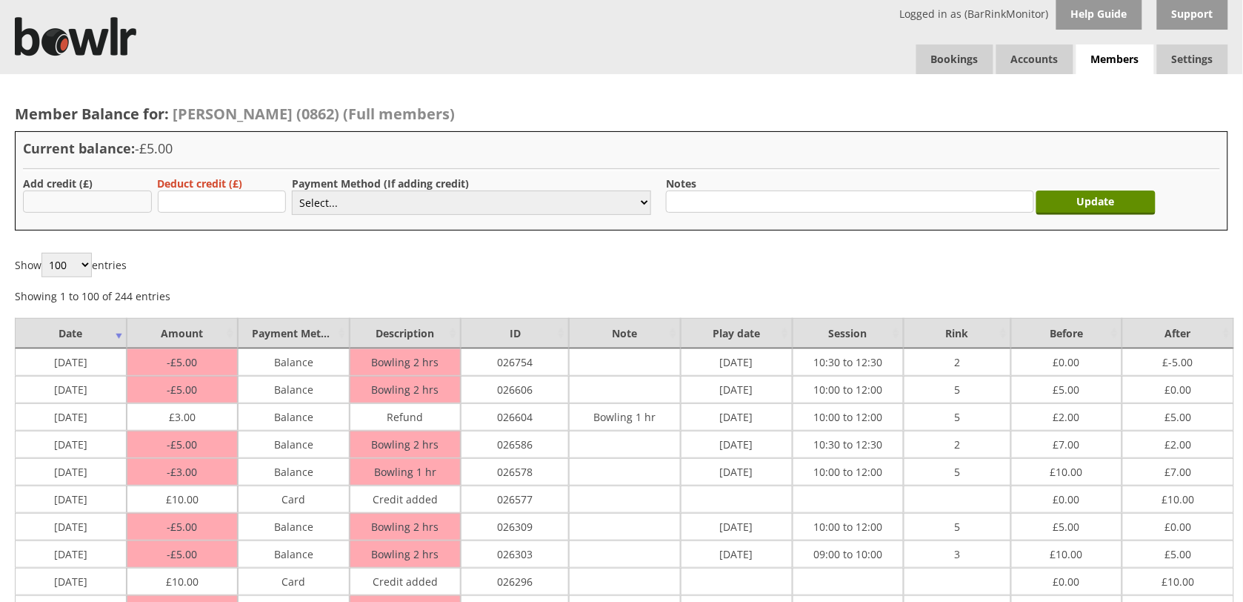
type input "10.00"
click at [362, 201] on select "Select... Cash Card Cheque Bank Transfer Other Member Card Gift Voucher Balance" at bounding box center [471, 202] width 359 height 24
select select "2"
click at [292, 190] on select "Select... Cash Card Cheque Bank Transfer Other Member Card Gift Voucher Balance" at bounding box center [471, 202] width 359 height 24
click at [1080, 205] on input "Update" at bounding box center [1097, 202] width 120 height 24
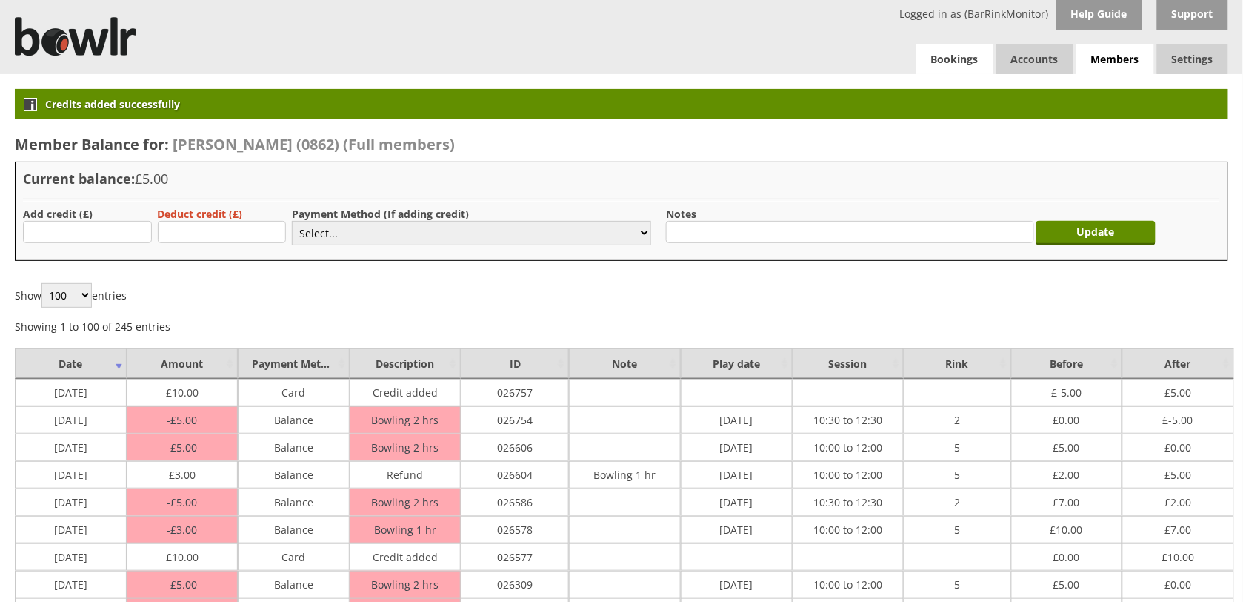
click at [934, 59] on link "Bookings" at bounding box center [955, 59] width 77 height 30
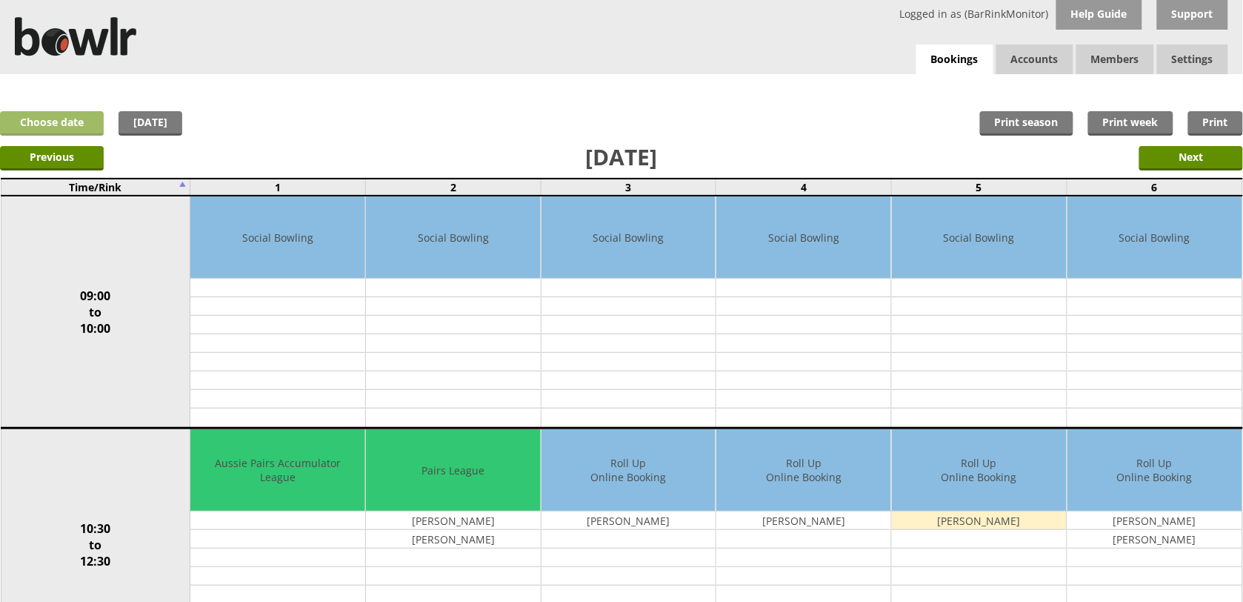
click at [67, 116] on link "Choose date" at bounding box center [52, 123] width 104 height 24
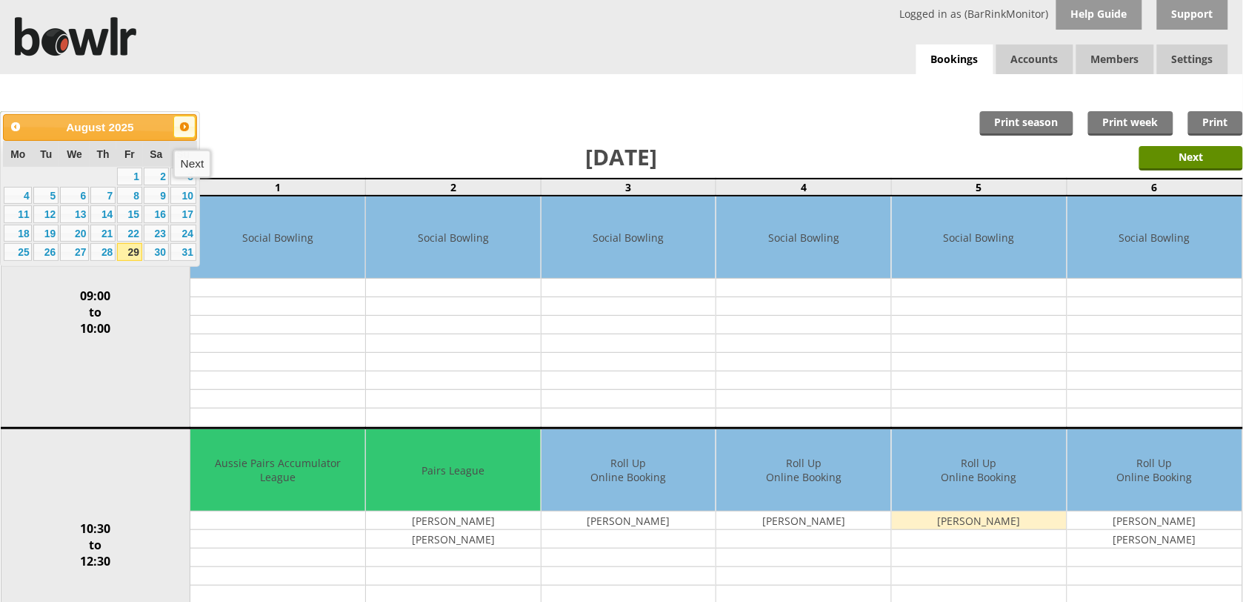
click at [183, 127] on span "Next" at bounding box center [185, 127] width 12 height 12
click at [134, 174] on link "5" at bounding box center [129, 176] width 25 height 18
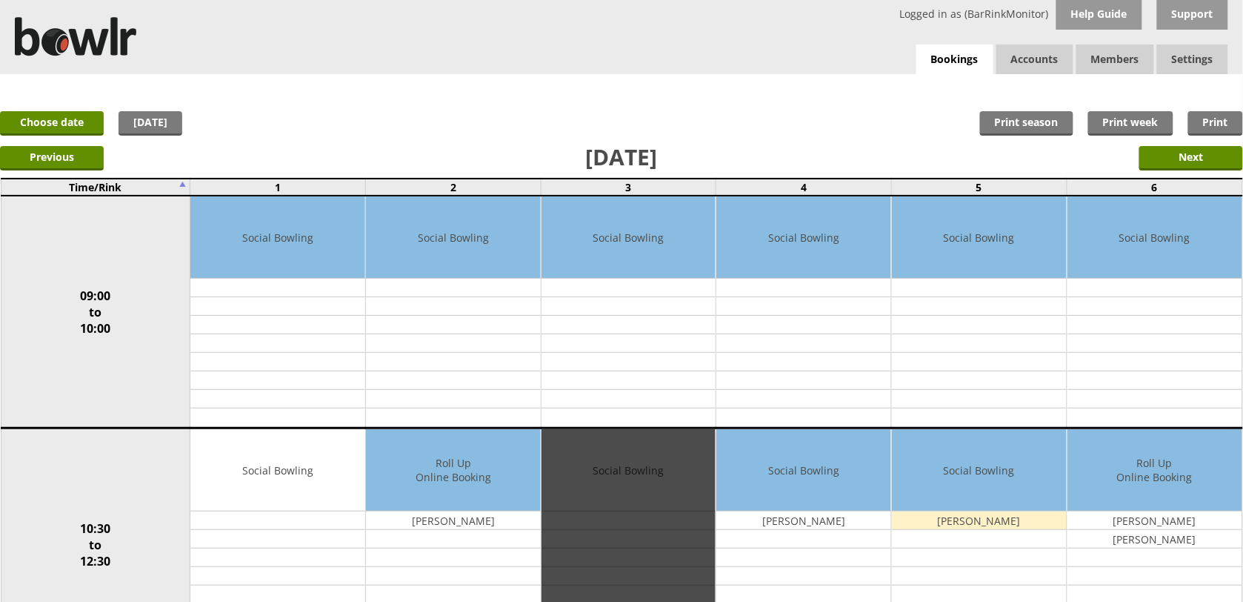
click at [628, 535] on div "Edit" at bounding box center [629, 544] width 175 height 230
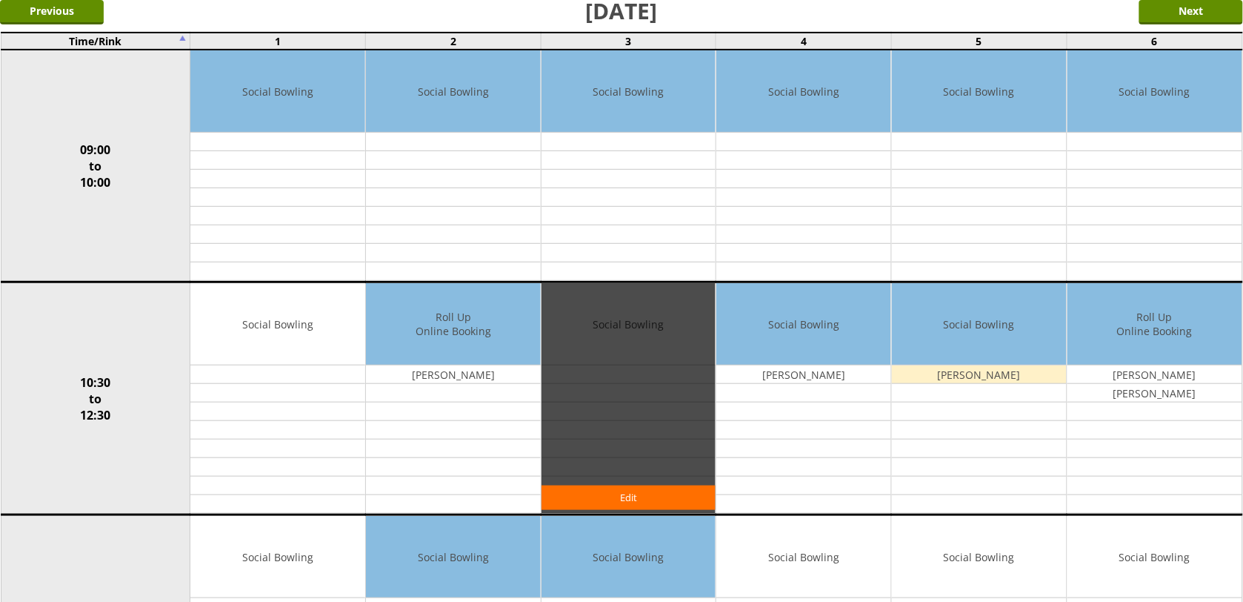
scroll to position [148, 0]
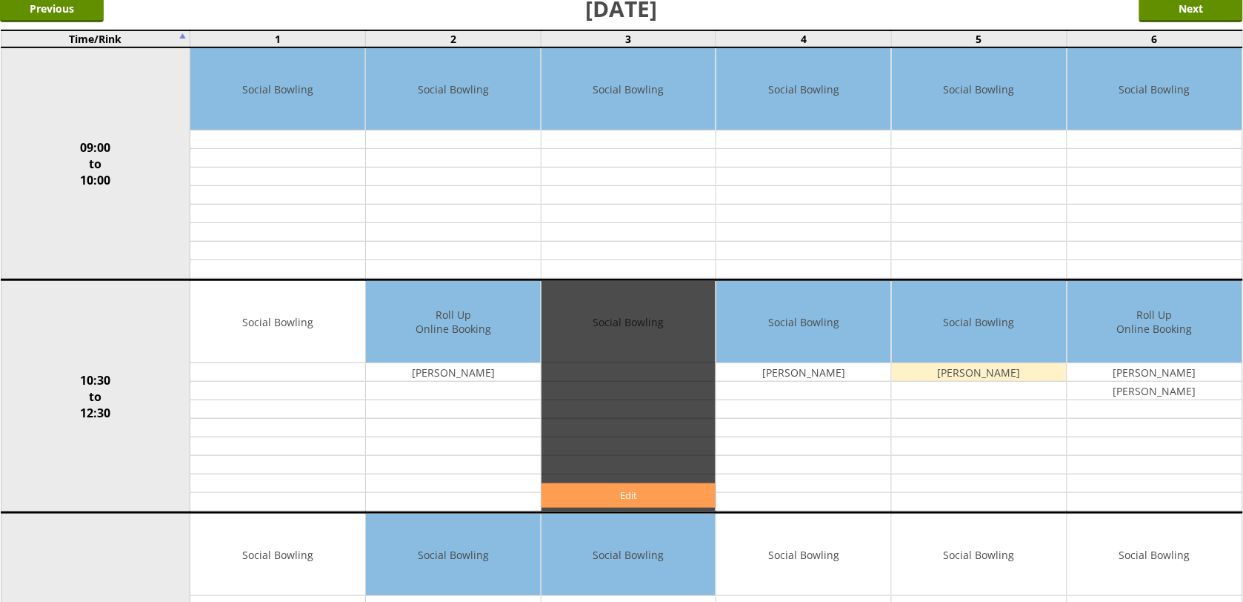
click at [628, 498] on link "Edit" at bounding box center [629, 495] width 175 height 24
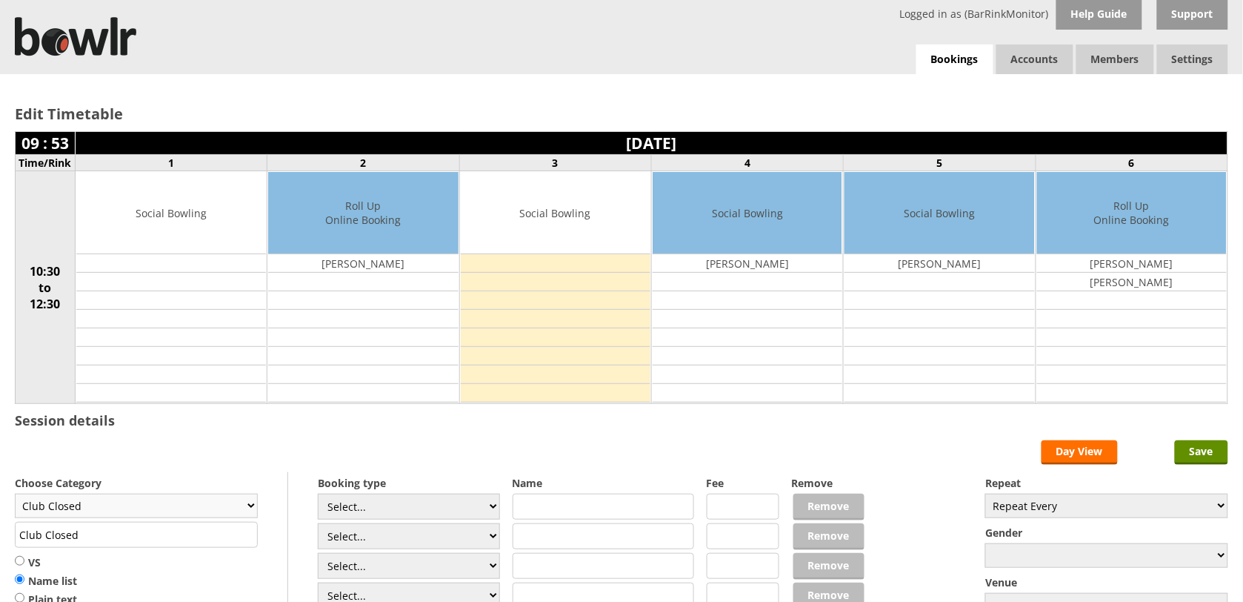
click at [247, 511] on select "Club Closed Singles League Triples League Pairs League Friendly Social Bowling …" at bounding box center [136, 506] width 243 height 24
select select "119"
click at [15, 496] on select "Club Closed Singles League Triples League Pairs League Friendly Social Bowling …" at bounding box center [136, 506] width 243 height 24
type input "Social Bowling"
click at [491, 505] on select "Select... Club Competition (Member) Club Competition (Visitor) National (Member…" at bounding box center [409, 507] width 182 height 26
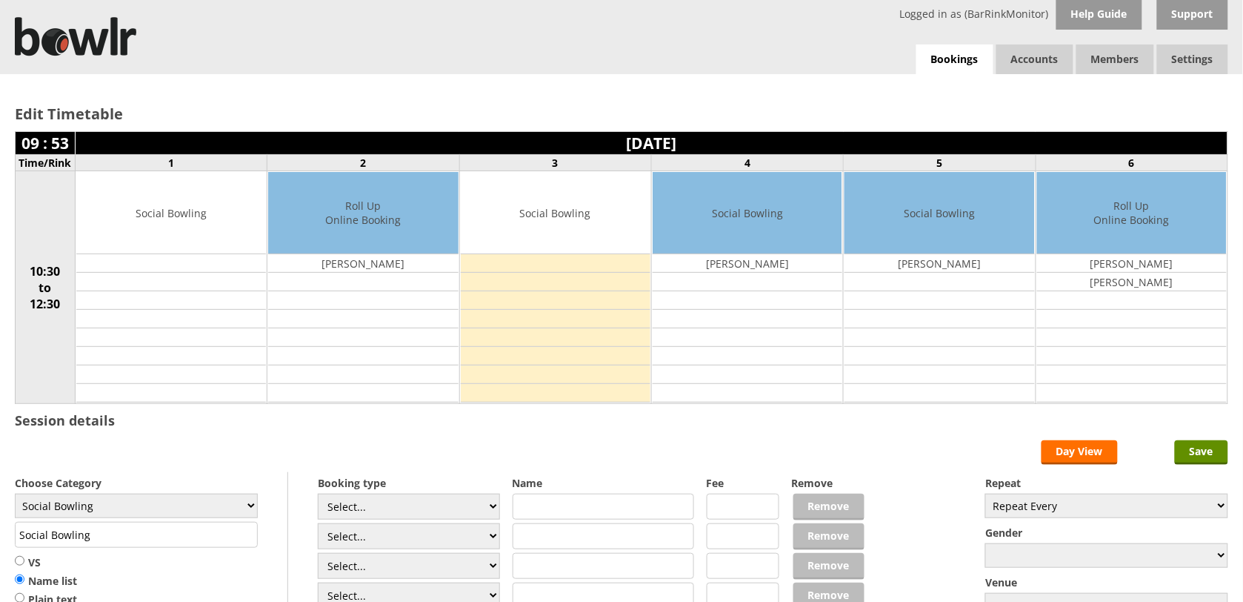
select select "1_50"
click at [318, 496] on select "Select... Club Competition (Member) Club Competition (Visitor) National (Member…" at bounding box center [409, 507] width 182 height 26
type input "5.0000"
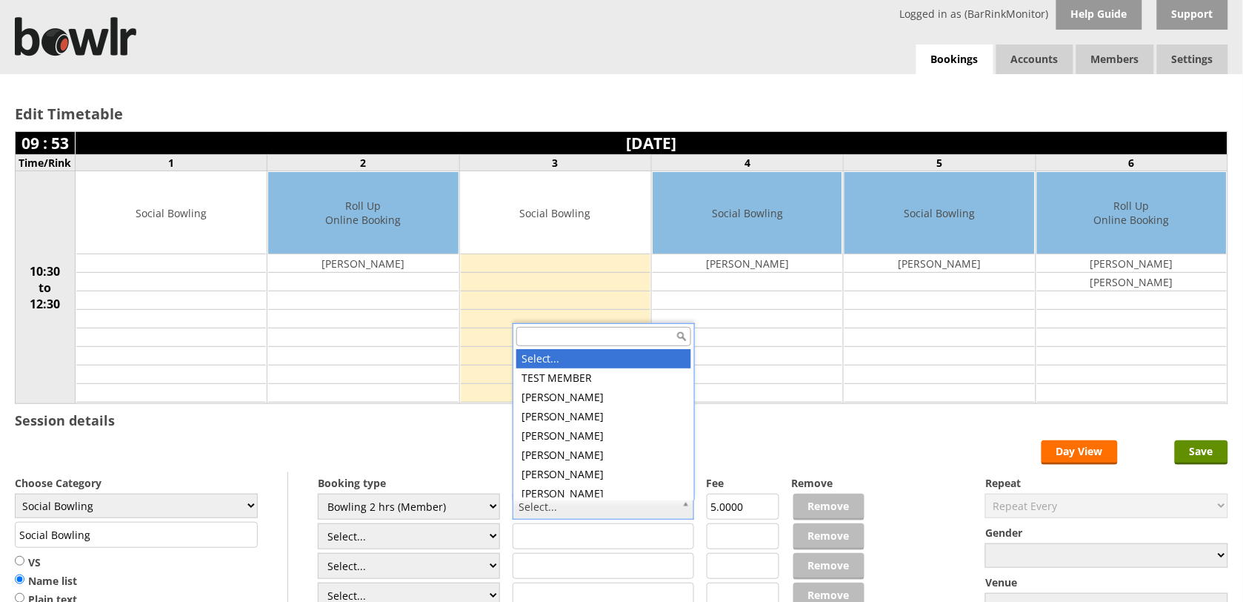
click at [594, 334] on input "text" at bounding box center [604, 336] width 175 height 19
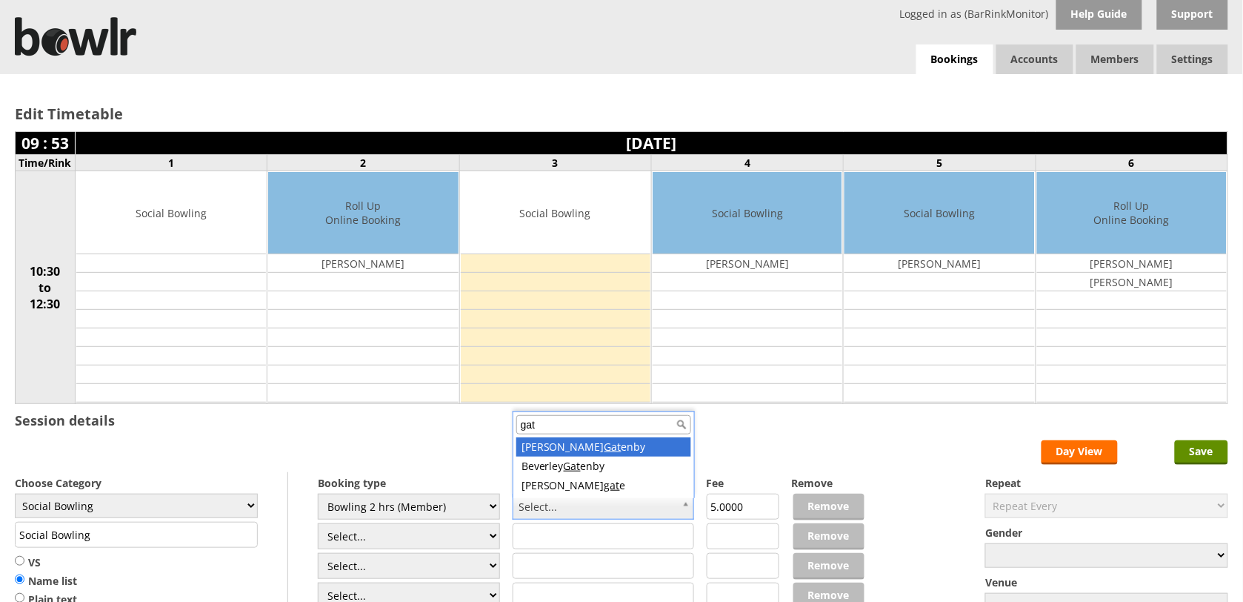
type input "gat"
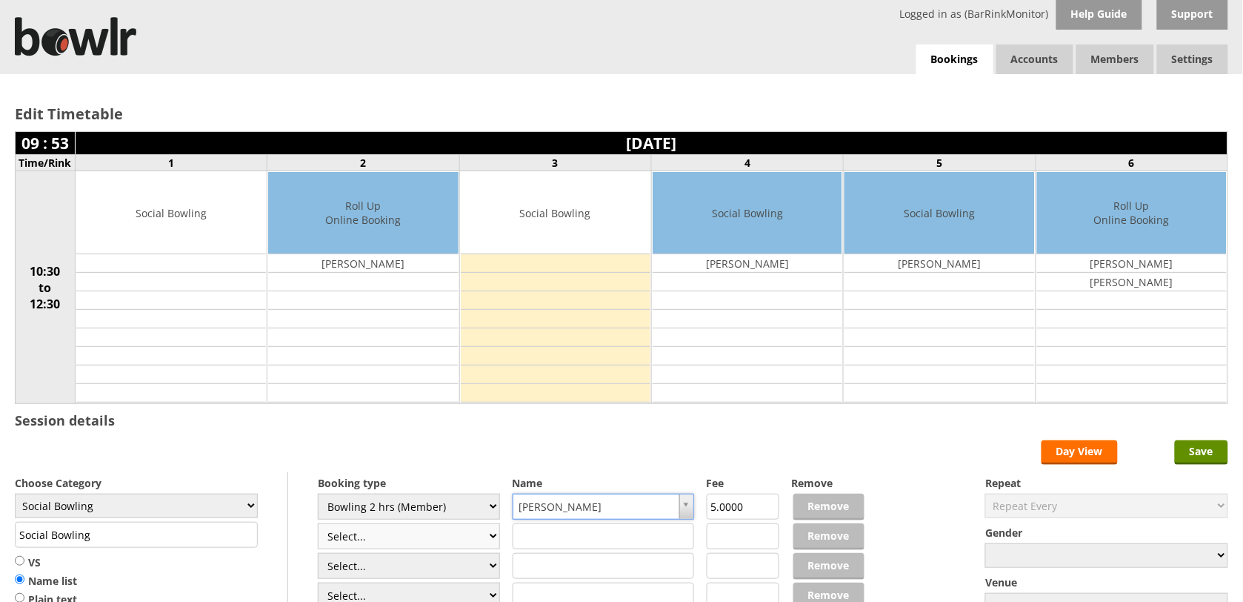
click at [490, 537] on select "Select... Club Competition (Member) Club Competition (Visitor) National (Member…" at bounding box center [409, 536] width 182 height 26
select select "1_50"
click at [318, 525] on select "Select... Club Competition (Member) Club Competition (Visitor) National (Member…" at bounding box center [409, 536] width 182 height 26
type input "5.0000"
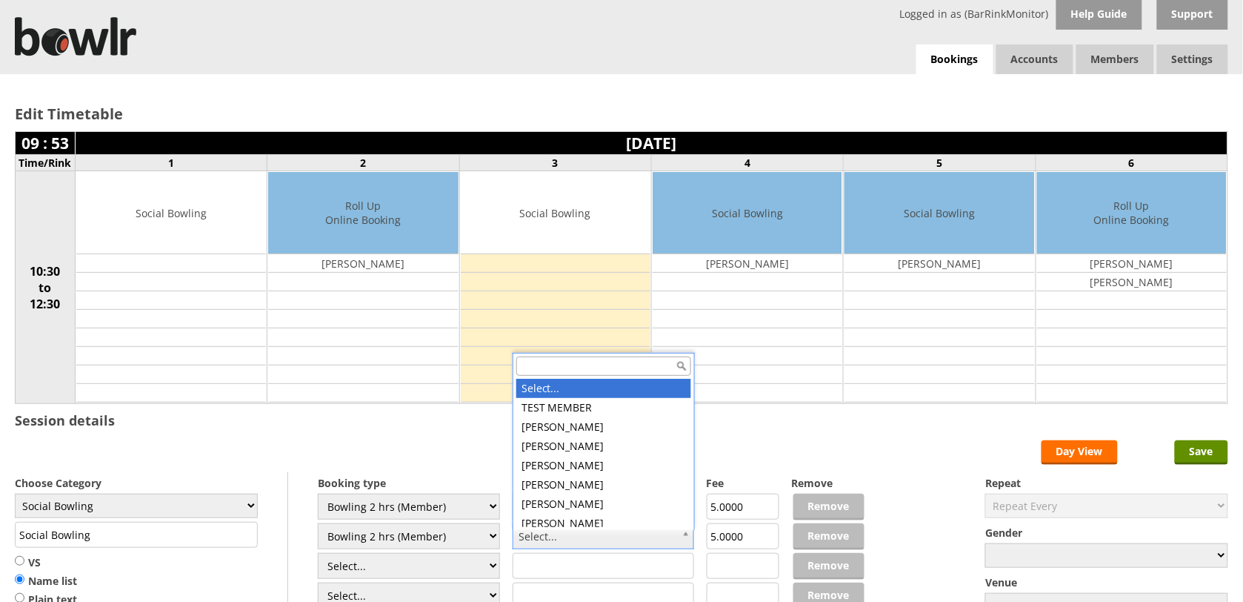
scroll to position [4, 0]
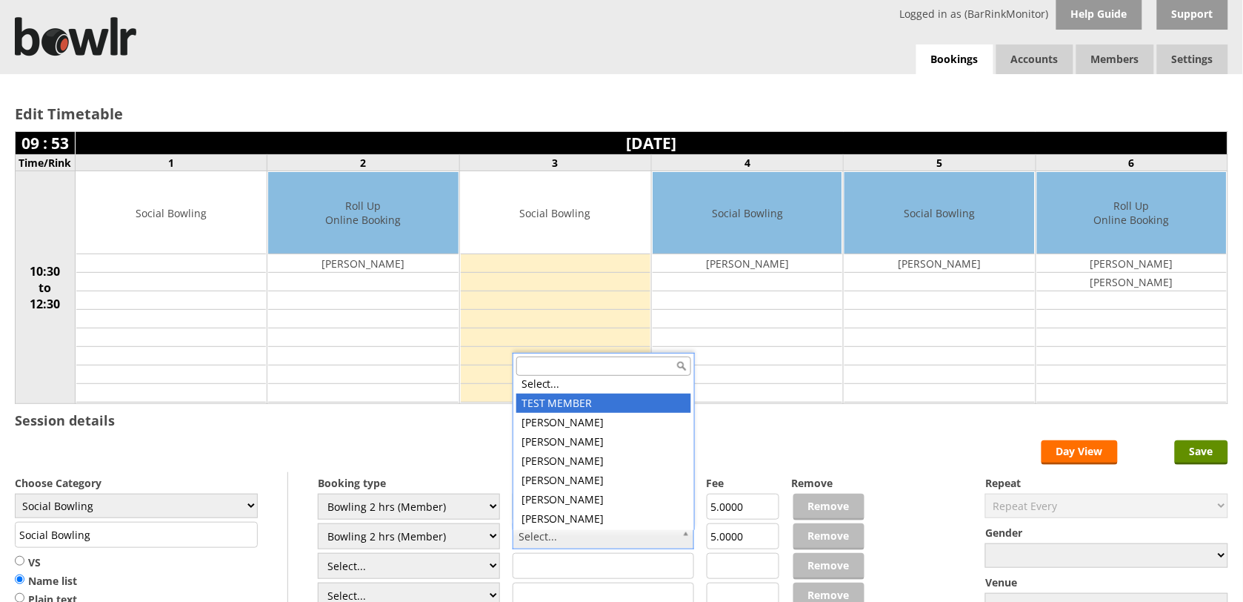
click at [572, 365] on input "text" at bounding box center [604, 365] width 175 height 19
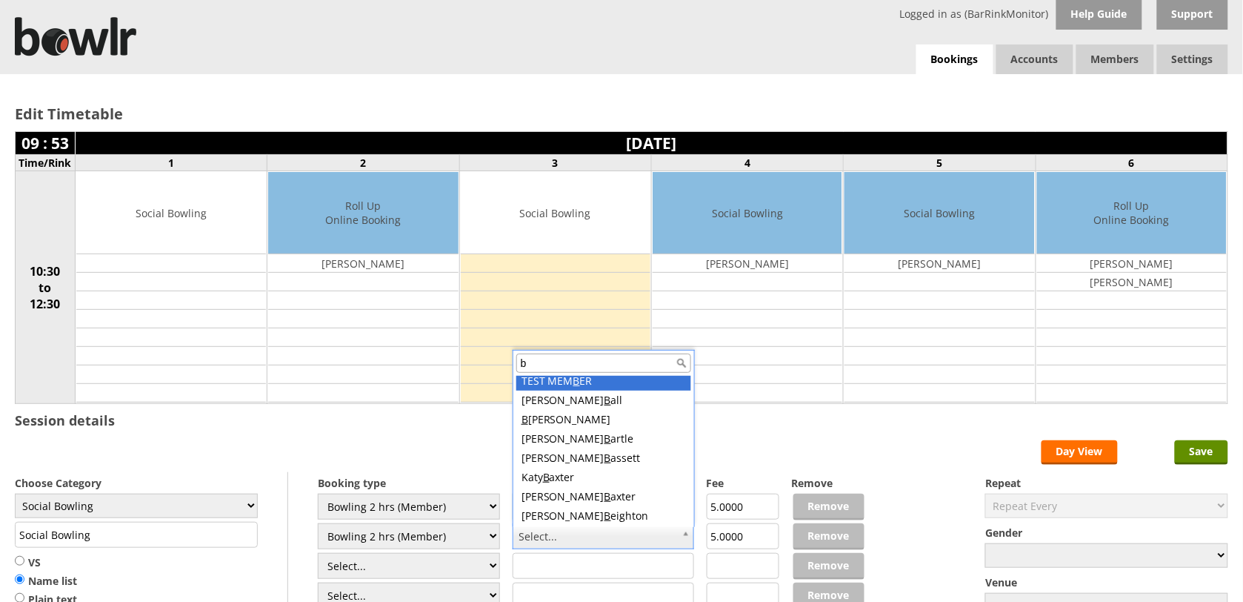
scroll to position [0, 0]
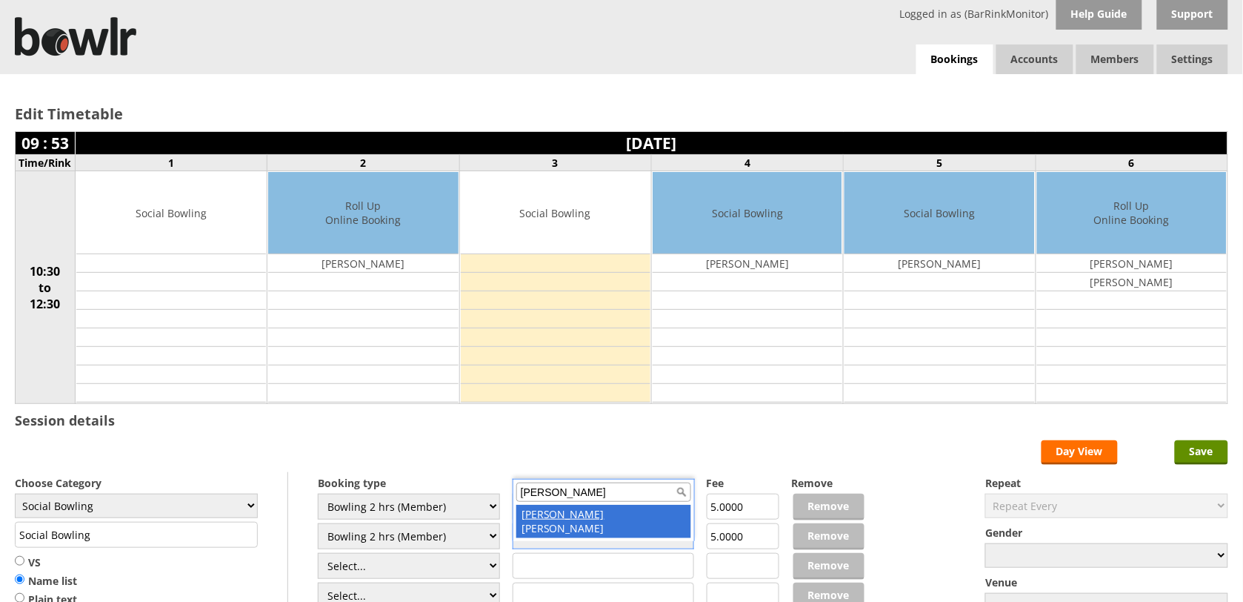
type input "bev"
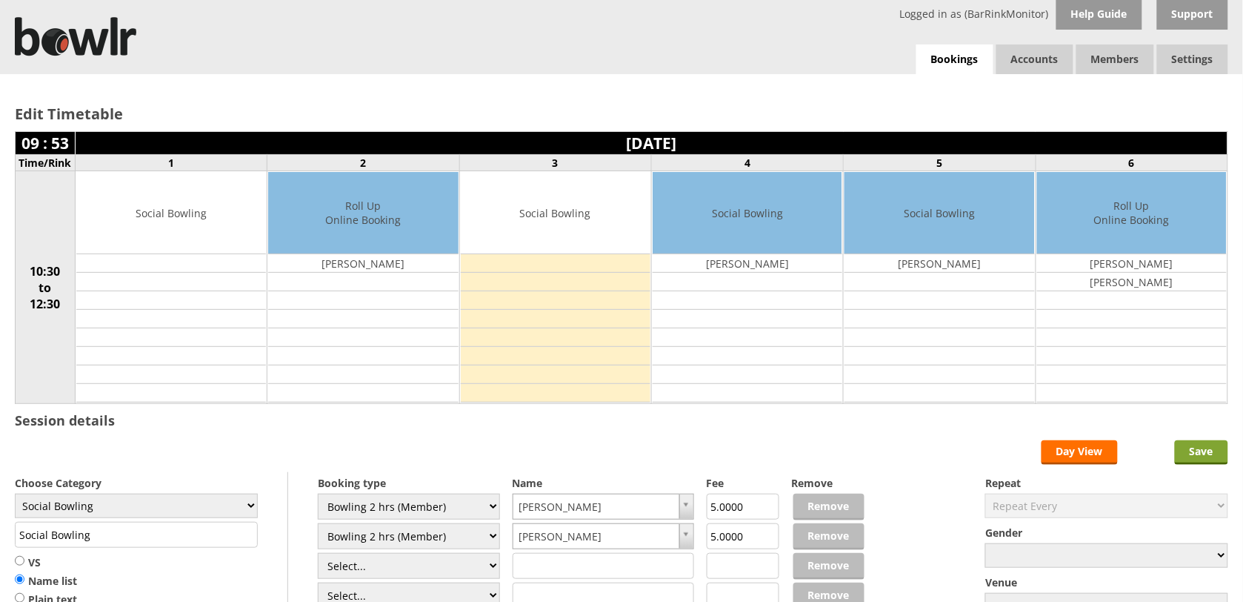
click at [1204, 460] on input "Save" at bounding box center [1201, 452] width 53 height 24
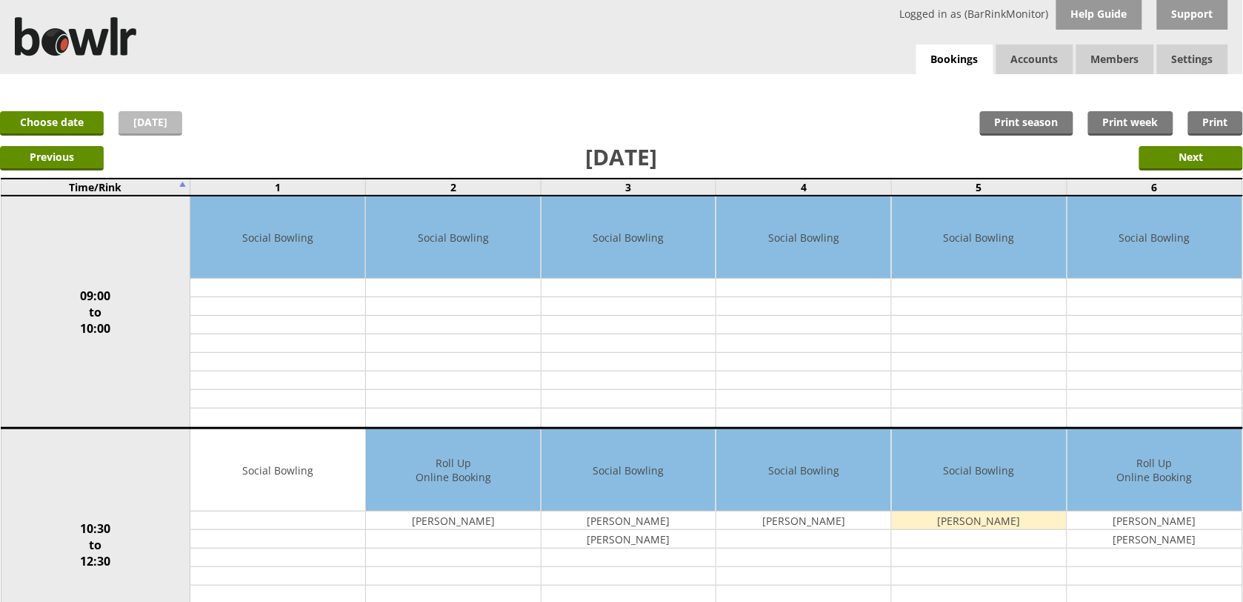
click at [152, 124] on link "[DATE]" at bounding box center [151, 123] width 64 height 24
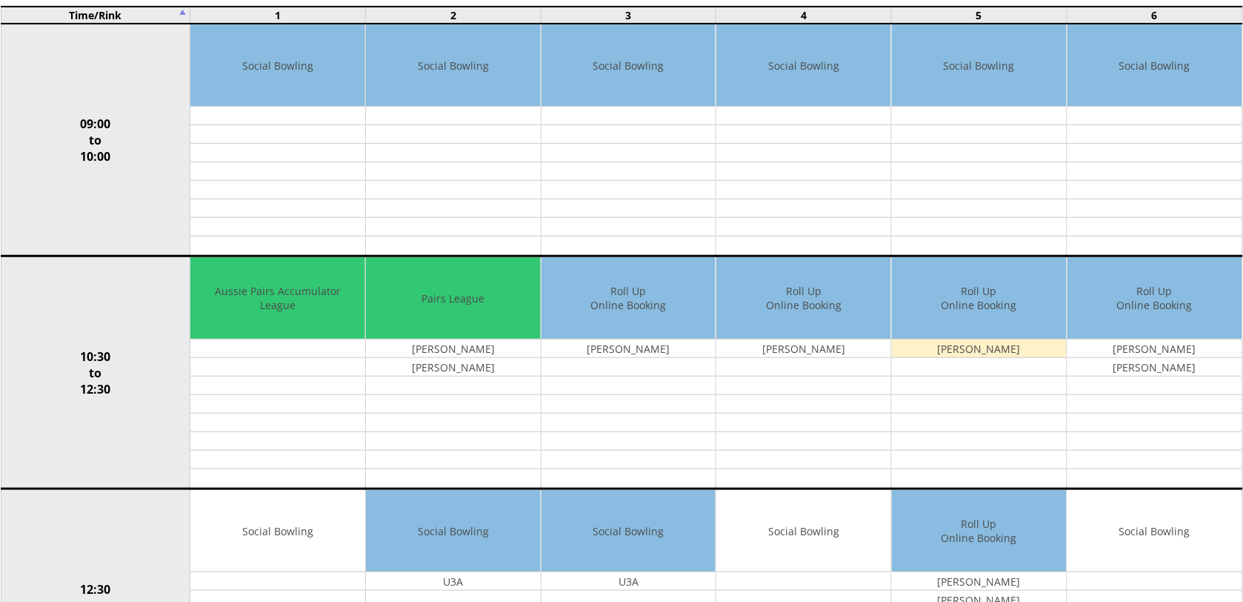
scroll to position [258, 0]
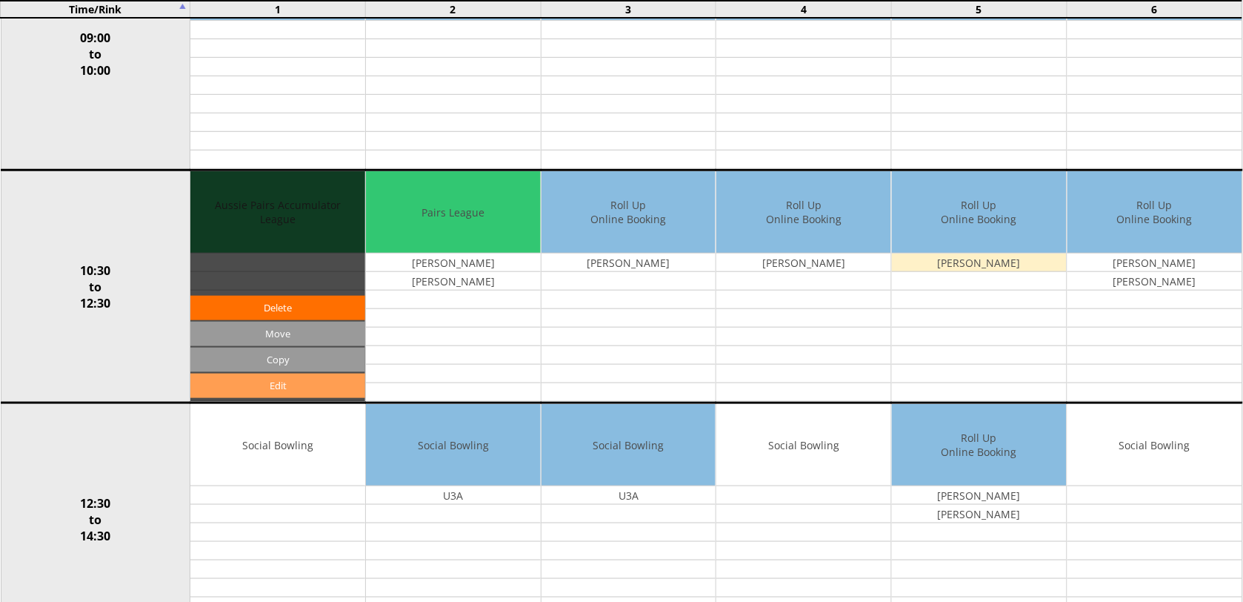
click at [293, 386] on link "Edit" at bounding box center [277, 385] width 175 height 24
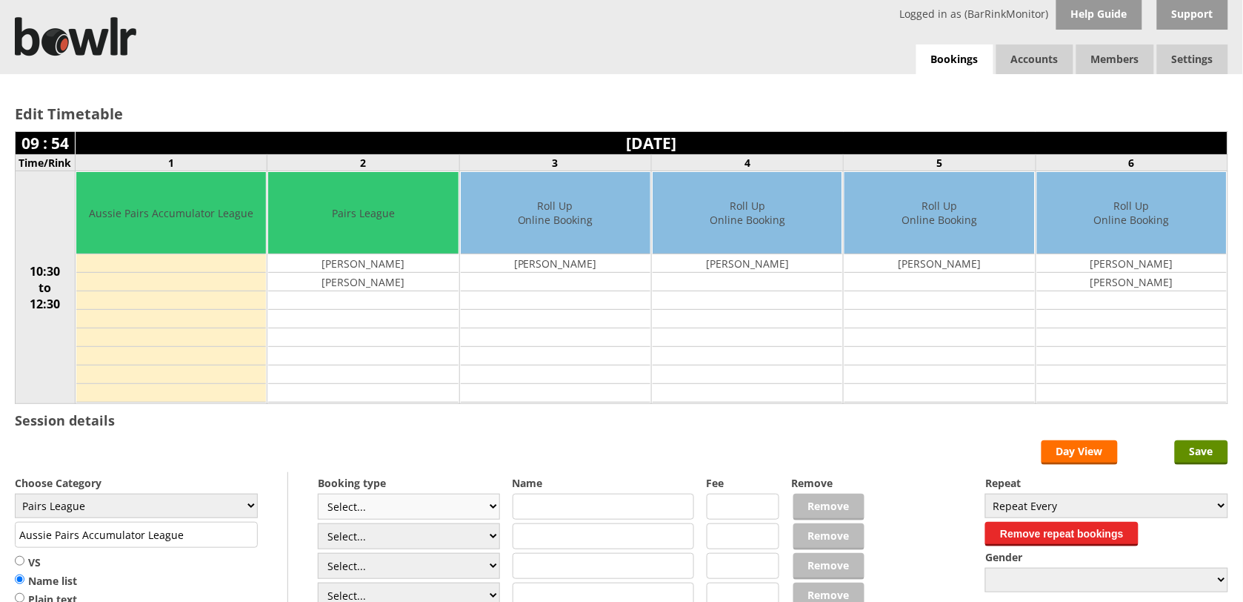
click at [491, 513] on select "Select... Club Competition (Member) Club Competition (Visitor) National (Member…" at bounding box center [409, 507] width 182 height 26
select select "1_50"
click at [318, 496] on select "Select... Club Competition (Member) Club Competition (Visitor) National (Member…" at bounding box center [409, 507] width 182 height 26
type input "Pairs League"
type input "5.0000"
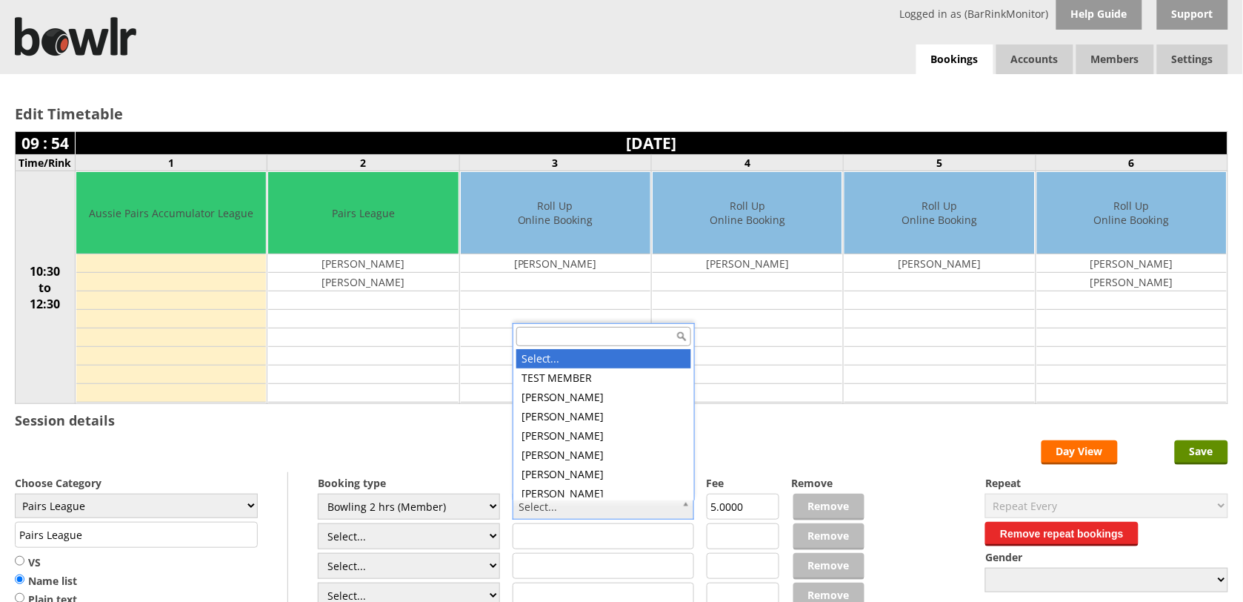
click at [589, 336] on input "text" at bounding box center [604, 336] width 175 height 19
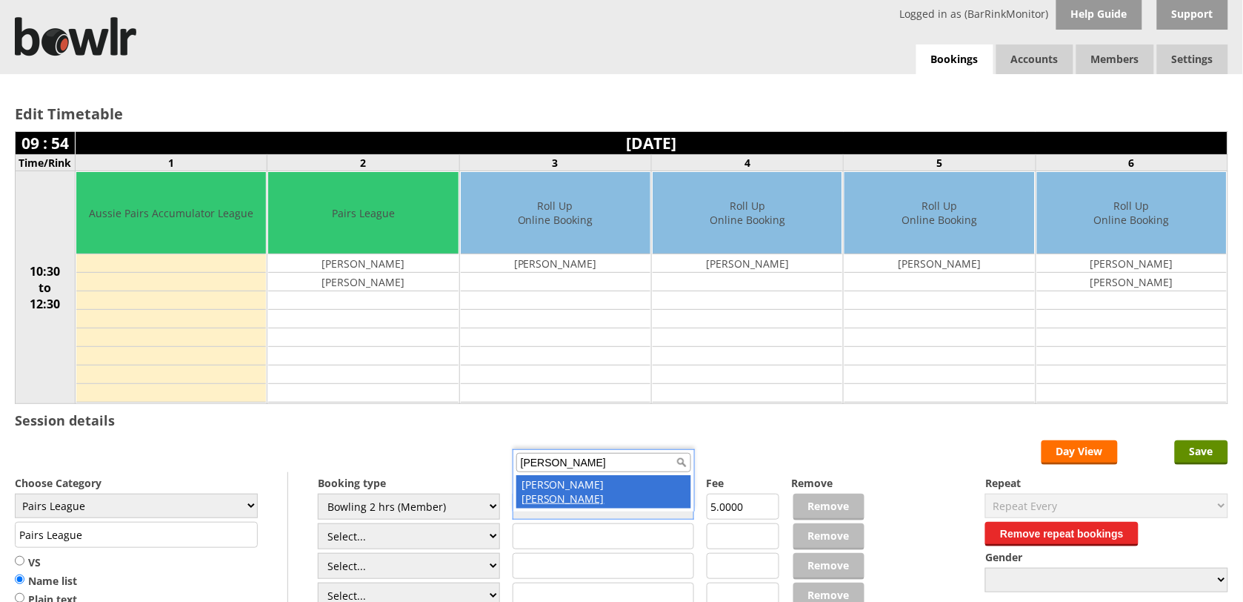
type input "rudd"
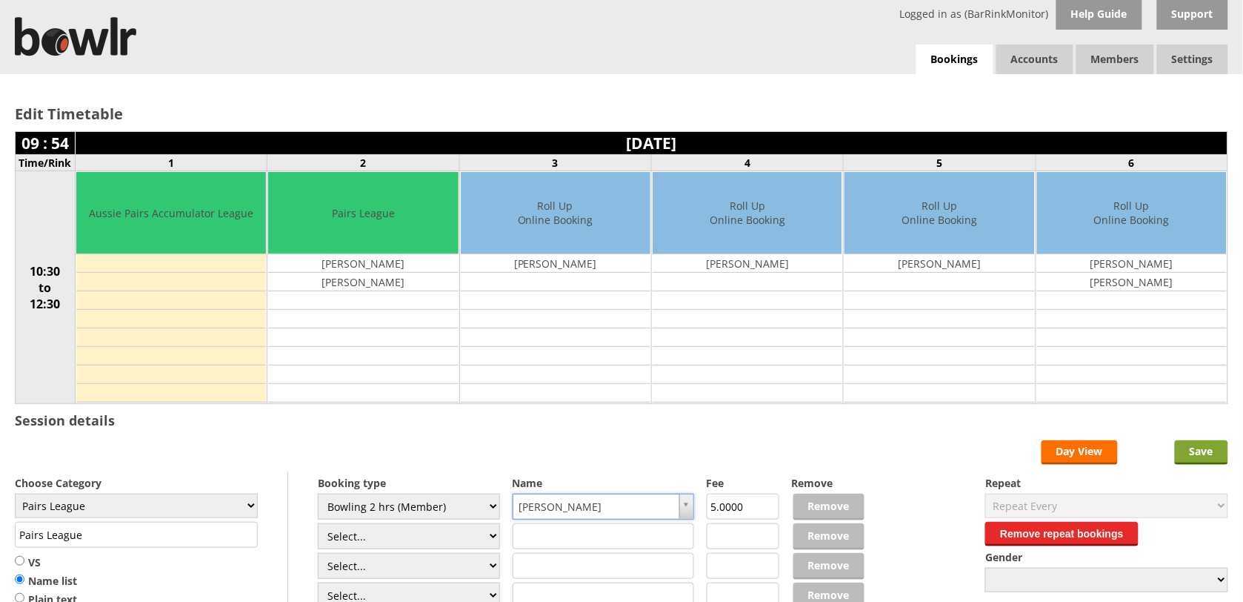
click at [1217, 454] on input "Save" at bounding box center [1201, 452] width 53 height 24
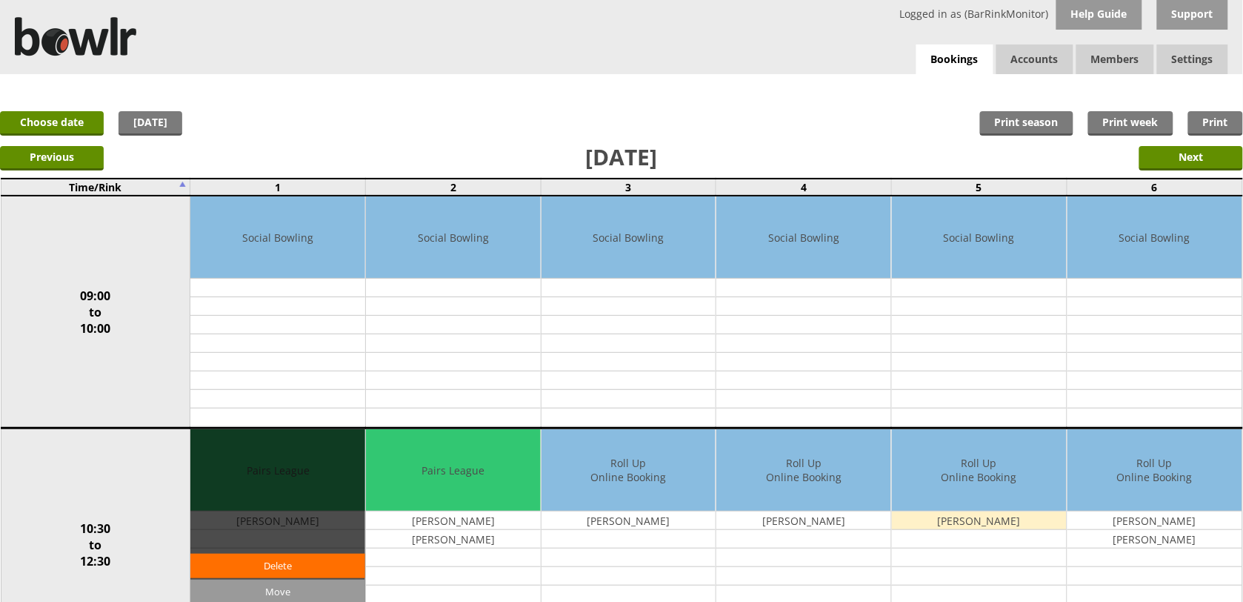
click at [261, 514] on div "Edit Move Copy [GEOGRAPHIC_DATA]" at bounding box center [277, 544] width 175 height 230
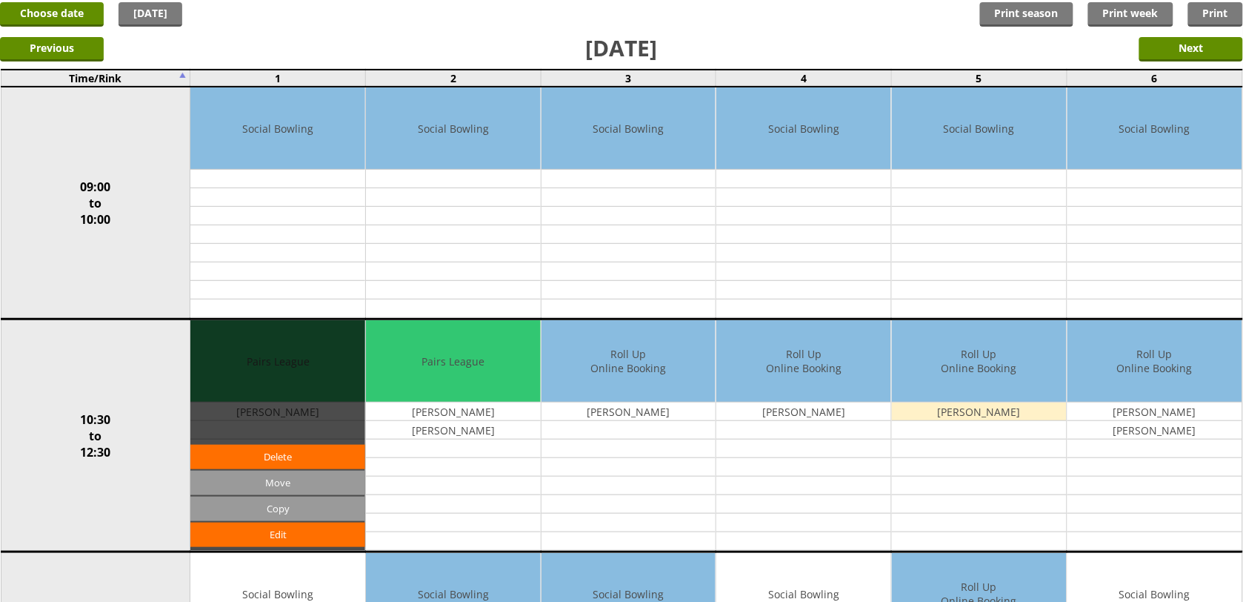
scroll to position [111, 0]
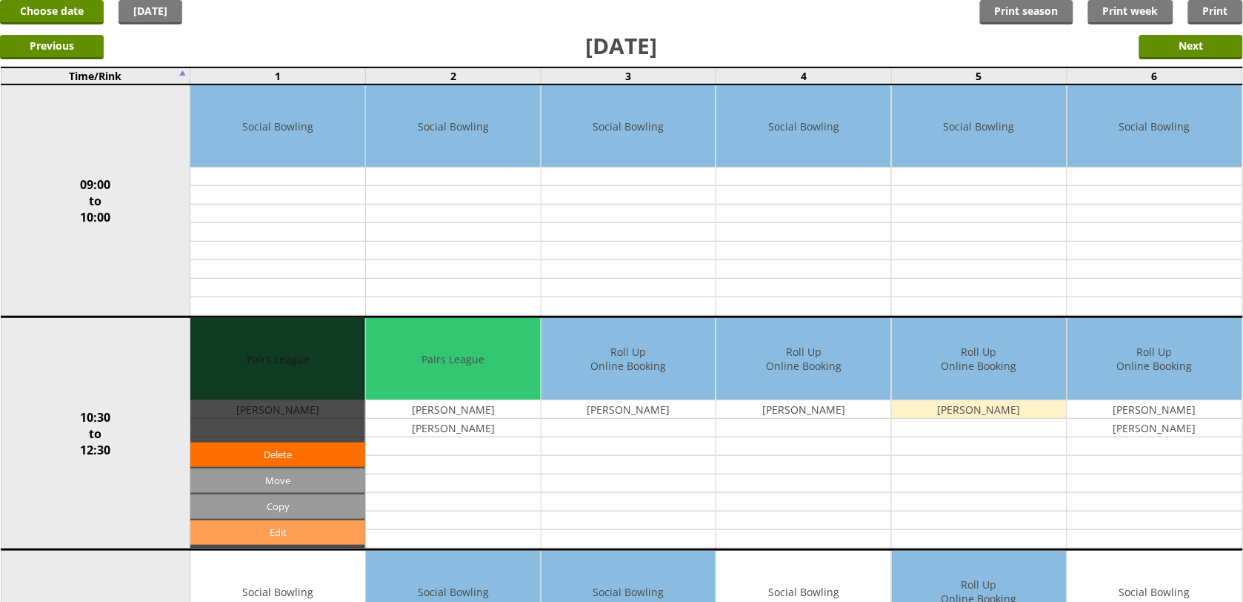
click at [270, 528] on link "Edit" at bounding box center [277, 532] width 175 height 24
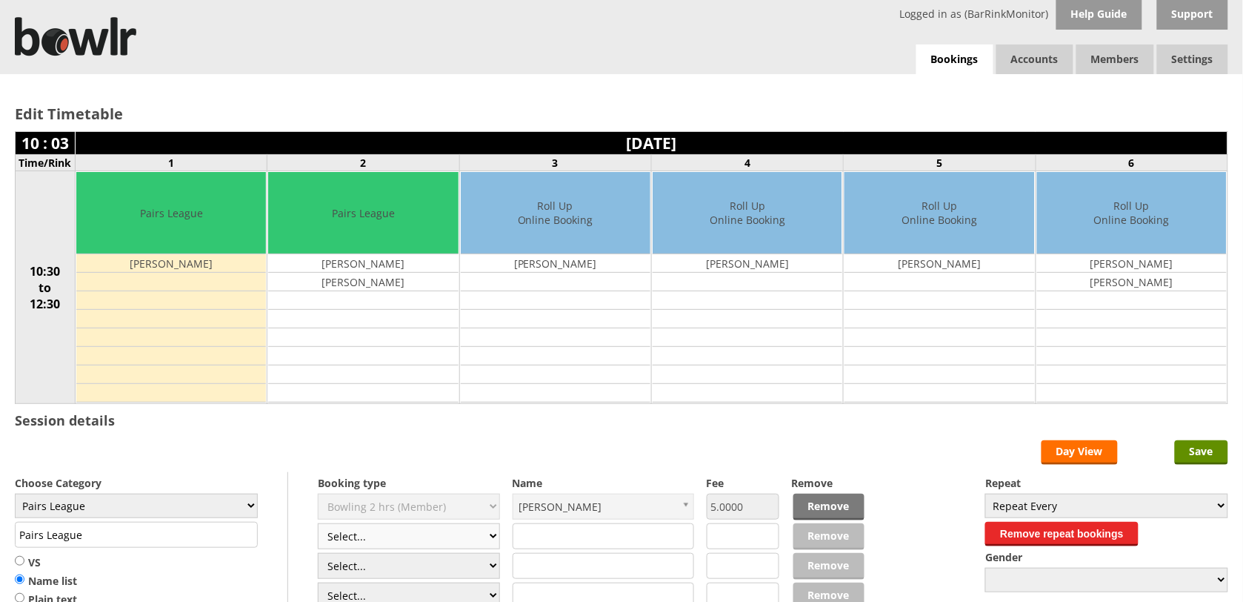
click at [485, 535] on select "Select... Club Competition (Member) Club Competition (Visitor) National (Member…" at bounding box center [409, 536] width 182 height 26
select select "1_50"
click at [318, 525] on select "Select... Club Competition (Member) Club Competition (Visitor) National (Member…" at bounding box center [409, 536] width 182 height 26
type input "5.0000"
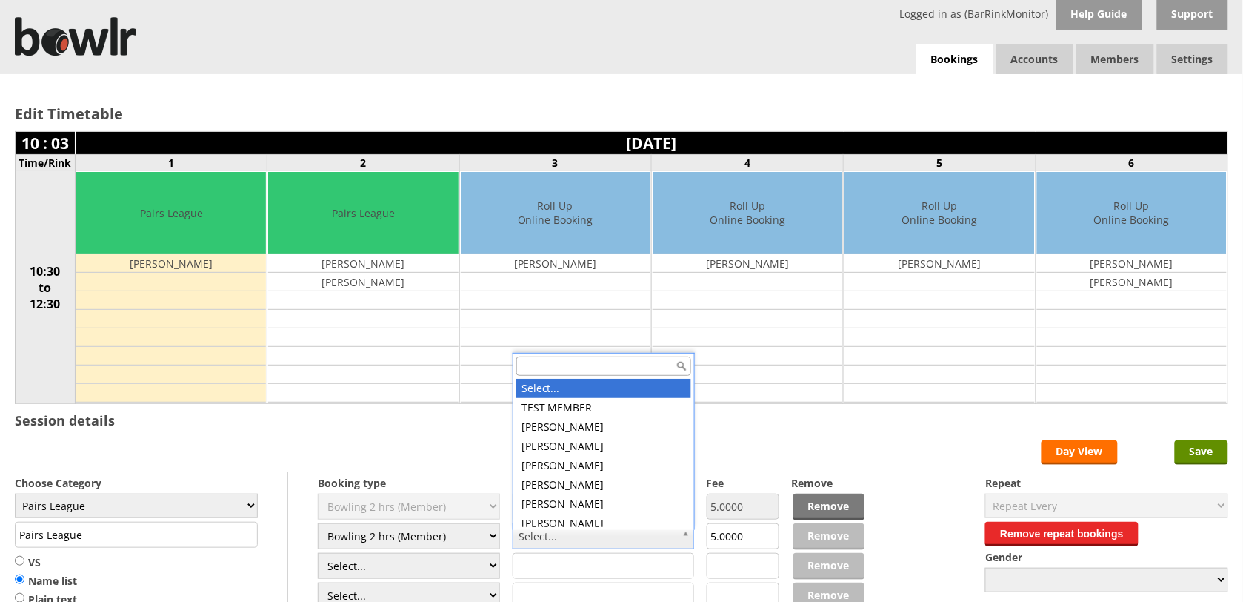
click at [617, 364] on input "text" at bounding box center [604, 365] width 175 height 19
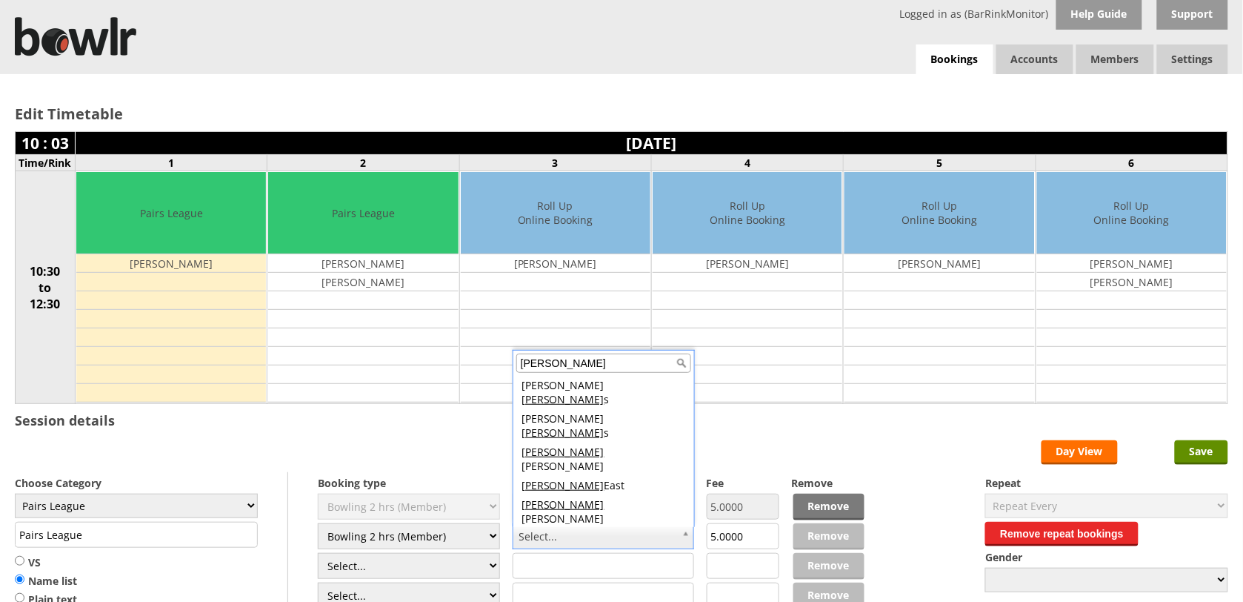
scroll to position [4, 0]
type input "[PERSON_NAME]"
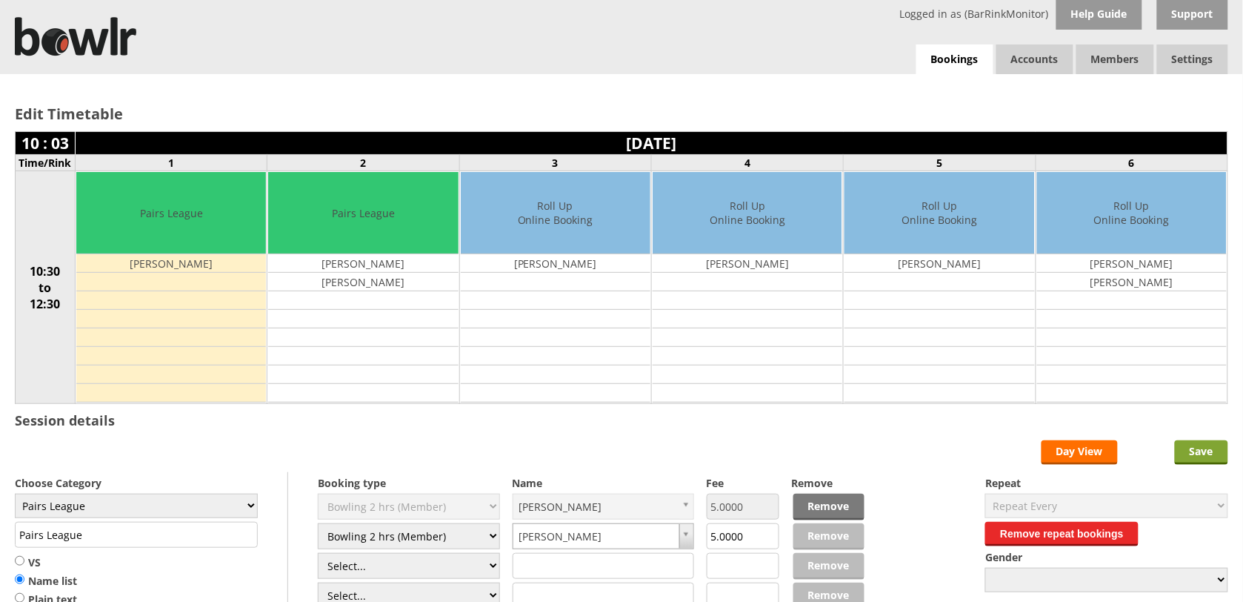
click at [1208, 454] on input "Save" at bounding box center [1201, 452] width 53 height 24
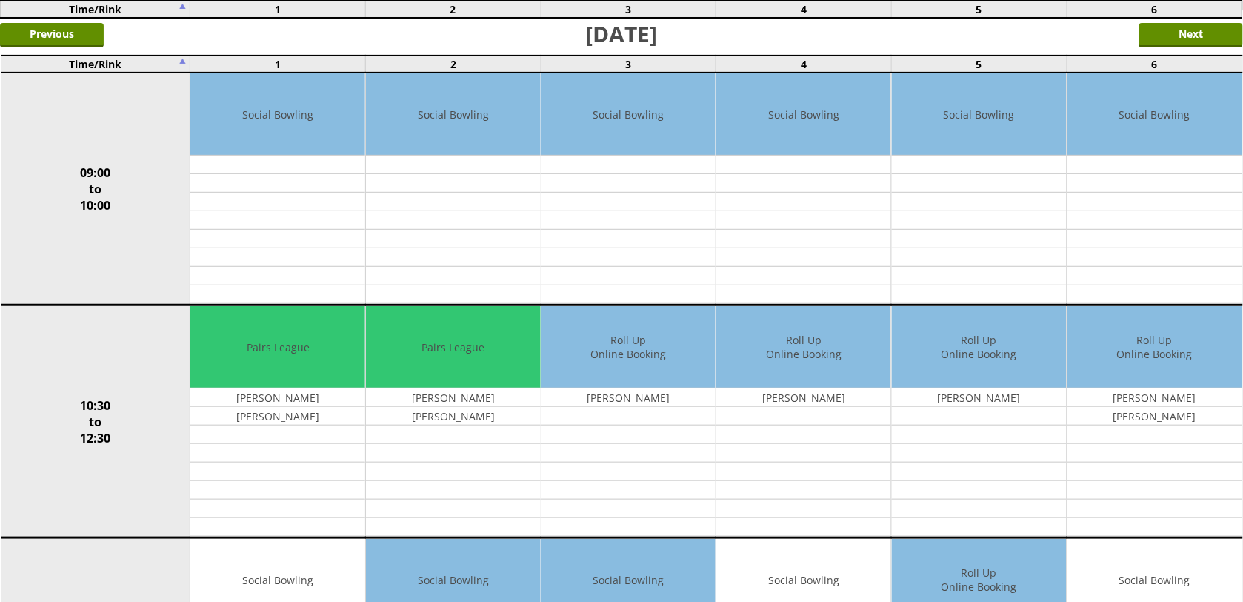
scroll to position [271, 0]
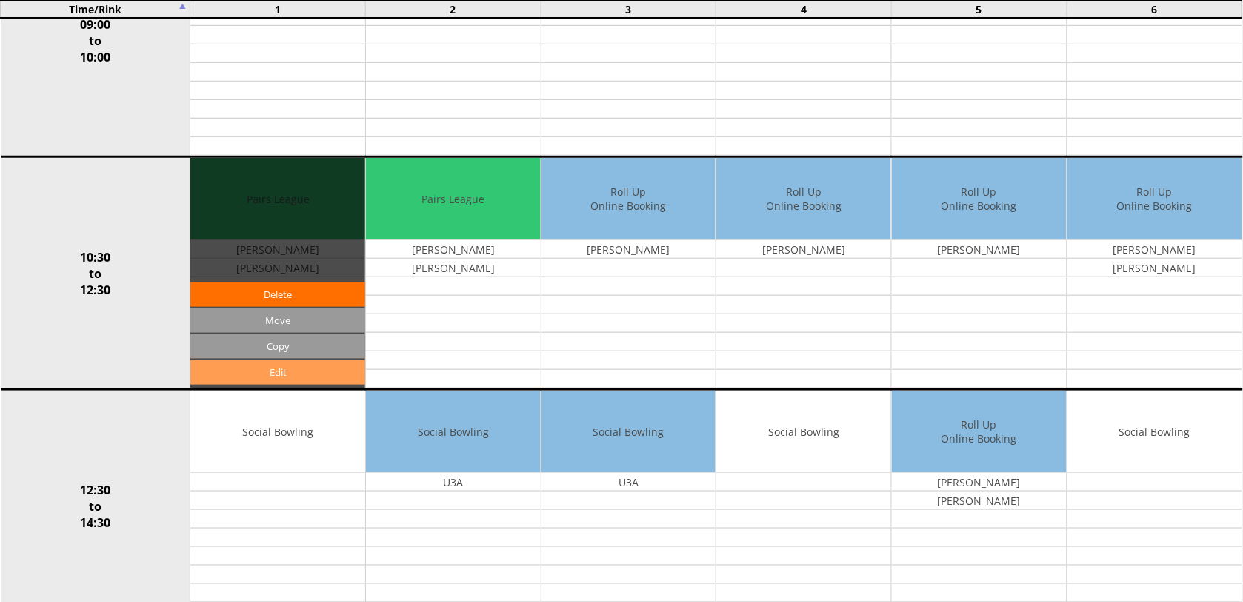
click at [282, 375] on link "Edit" at bounding box center [277, 372] width 175 height 24
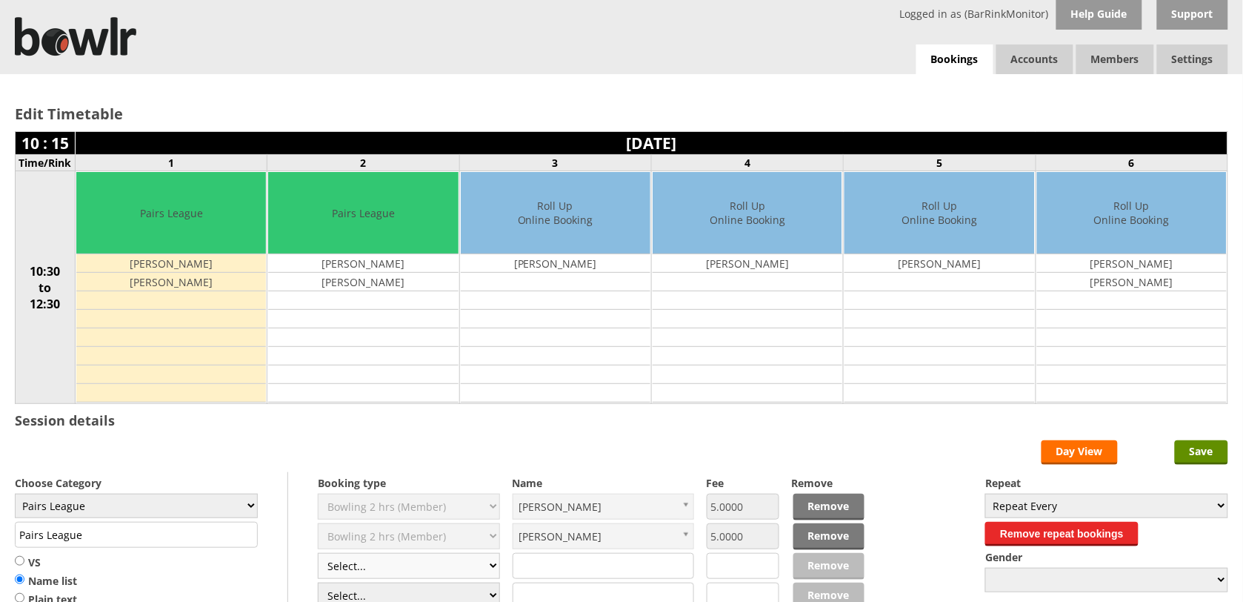
click at [485, 575] on select "Select... Club Competition (Member) Club Competition (Visitor) National (Member…" at bounding box center [409, 566] width 182 height 26
select select "1_50"
click at [318, 555] on select "Select... Club Competition (Member) Club Competition (Visitor) National (Member…" at bounding box center [409, 566] width 182 height 26
type input "5.0000"
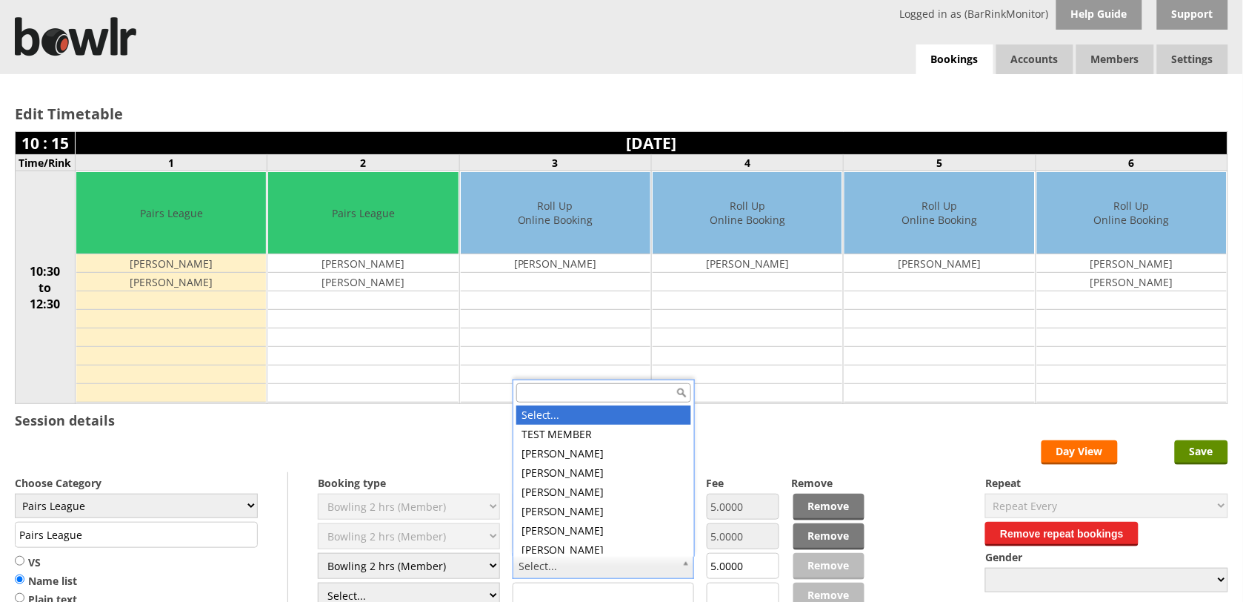
click at [583, 393] on input "text" at bounding box center [604, 392] width 175 height 19
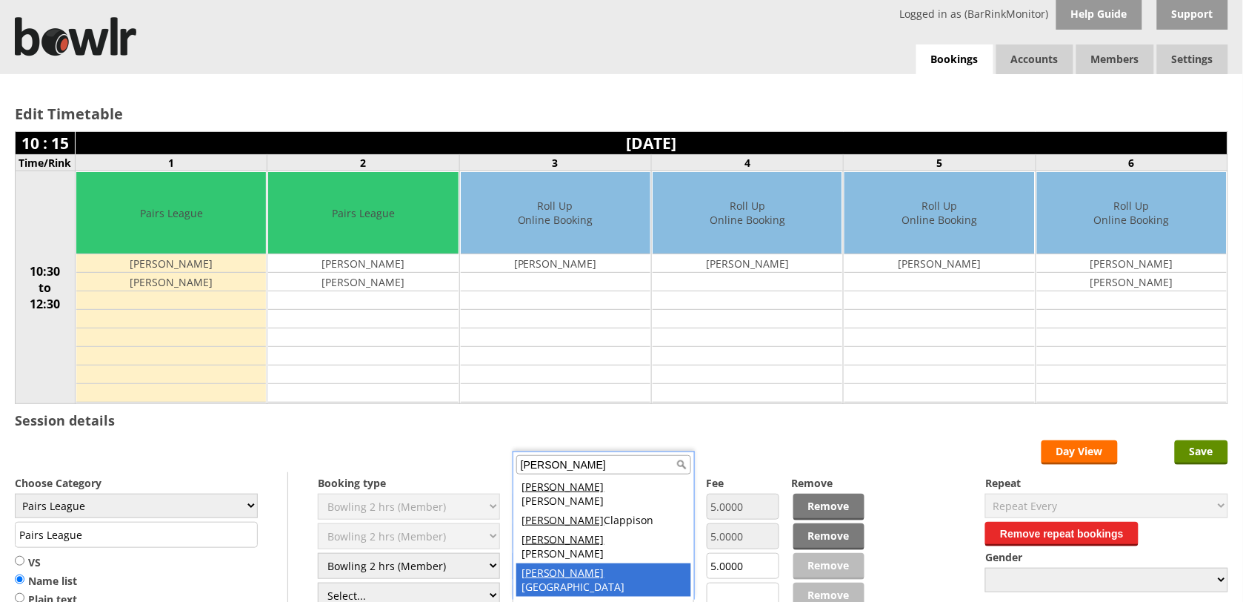
type input "tony"
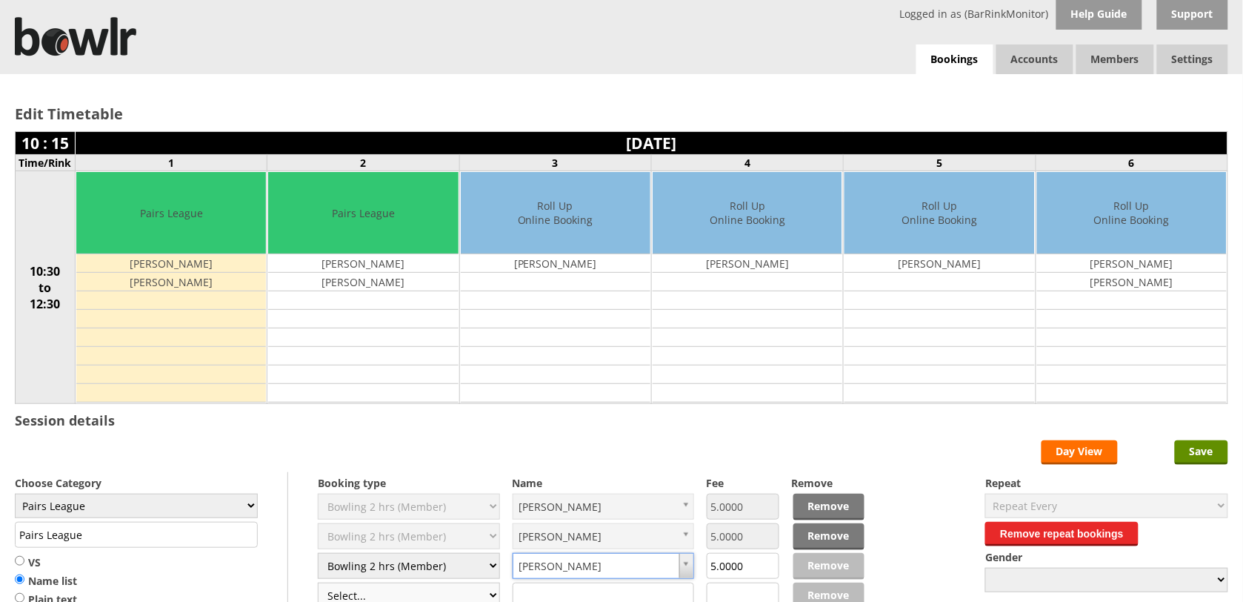
scroll to position [9, 0]
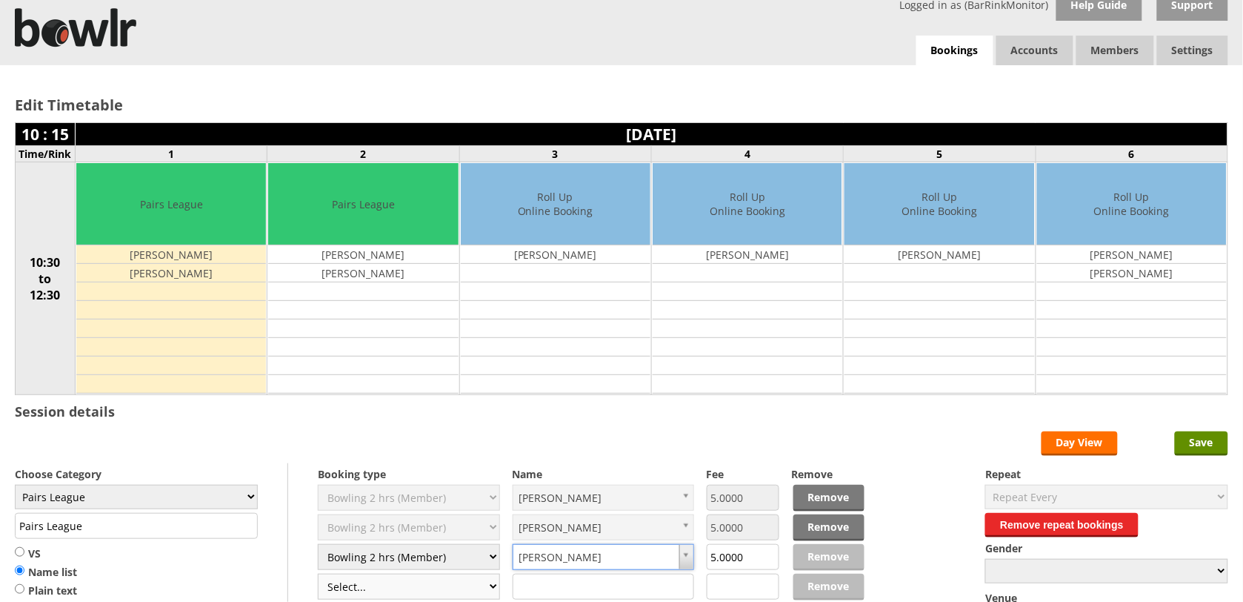
click at [491, 594] on select "Select... Club Competition (Member) Club Competition (Visitor) National (Member…" at bounding box center [409, 587] width 182 height 26
select select "1_50"
click at [318, 576] on select "Select... Club Competition (Member) Club Competition (Visitor) National (Member…" at bounding box center [409, 587] width 182 height 26
type input "5.0000"
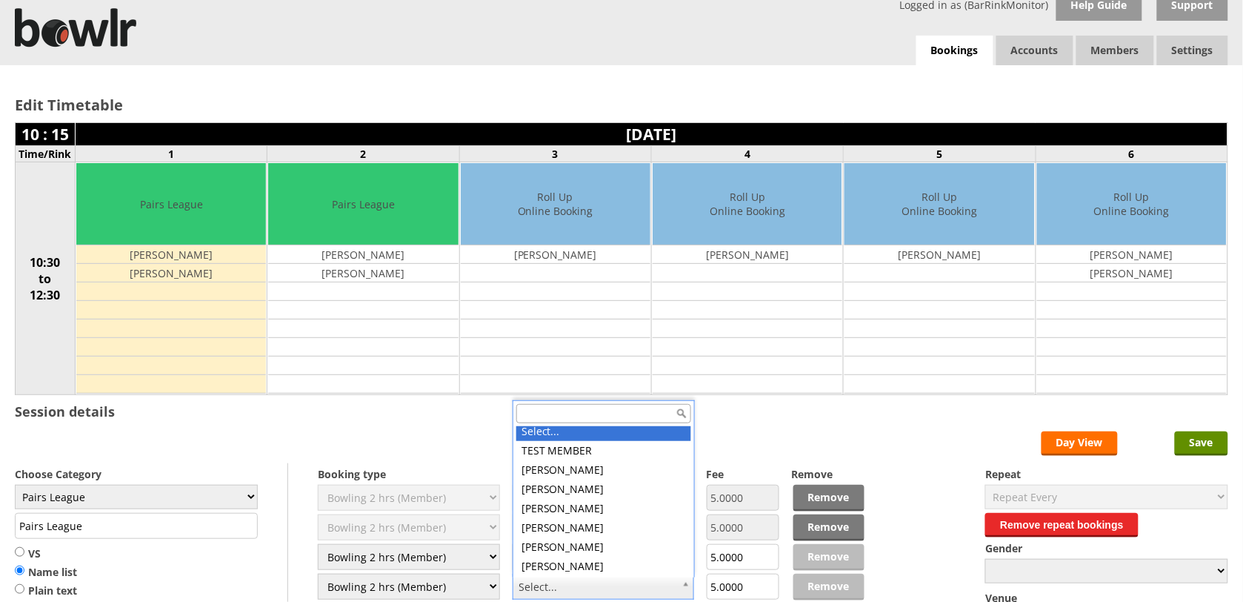
scroll to position [0, 0]
click at [595, 411] on input "text" at bounding box center [604, 413] width 175 height 19
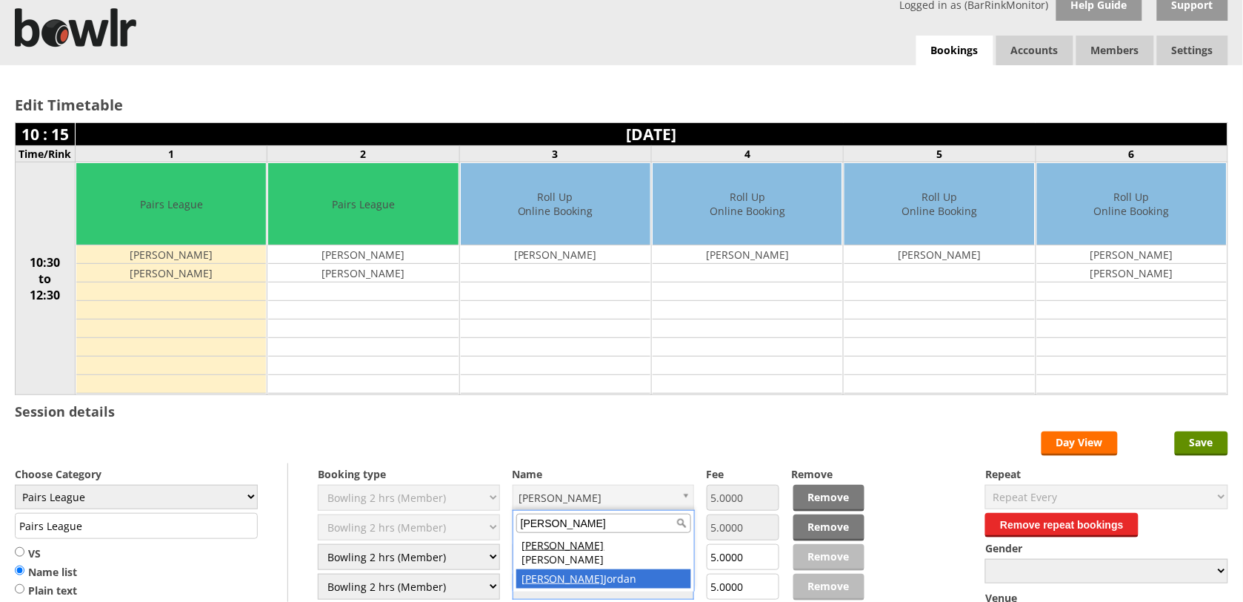
type input "garry"
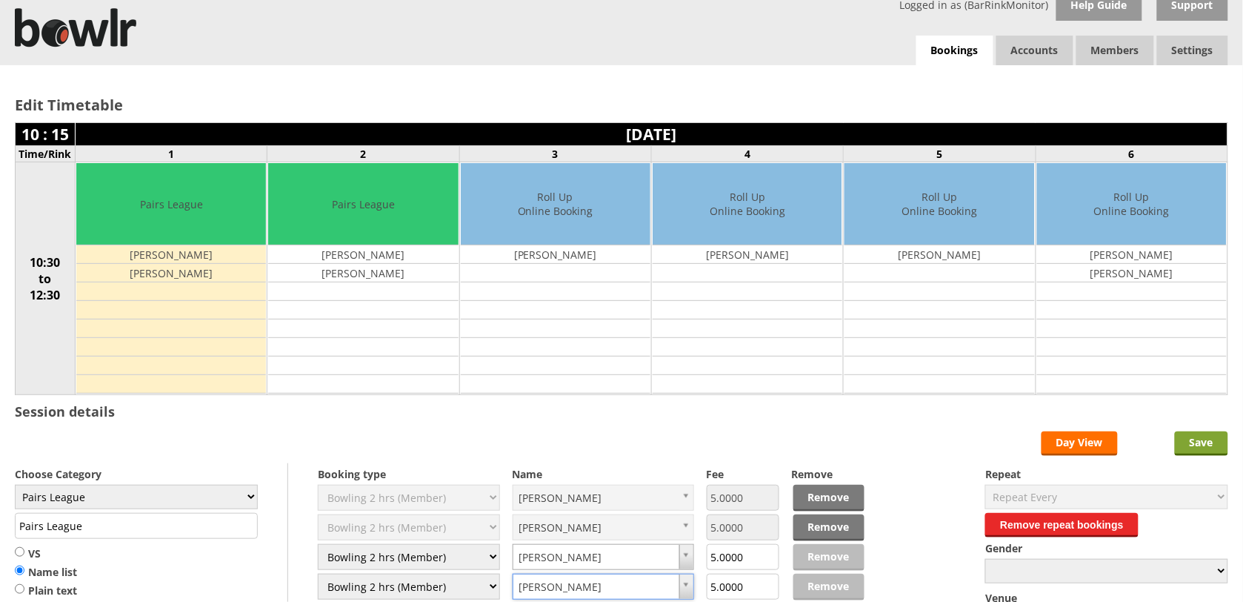
click at [1198, 454] on input "Save" at bounding box center [1201, 443] width 53 height 24
